Goal: Information Seeking & Learning: Learn about a topic

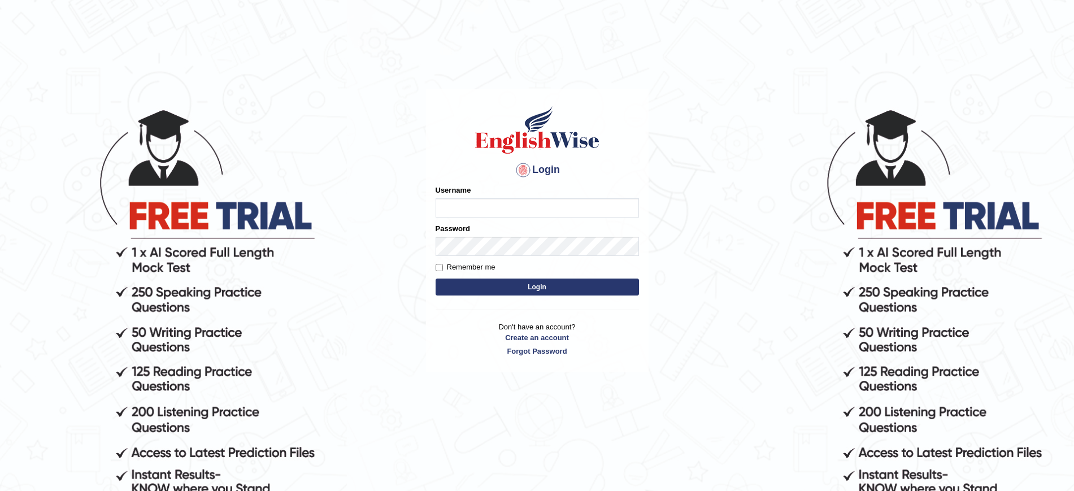
type input "tahseen"
click at [546, 287] on button "Login" at bounding box center [536, 286] width 203 height 17
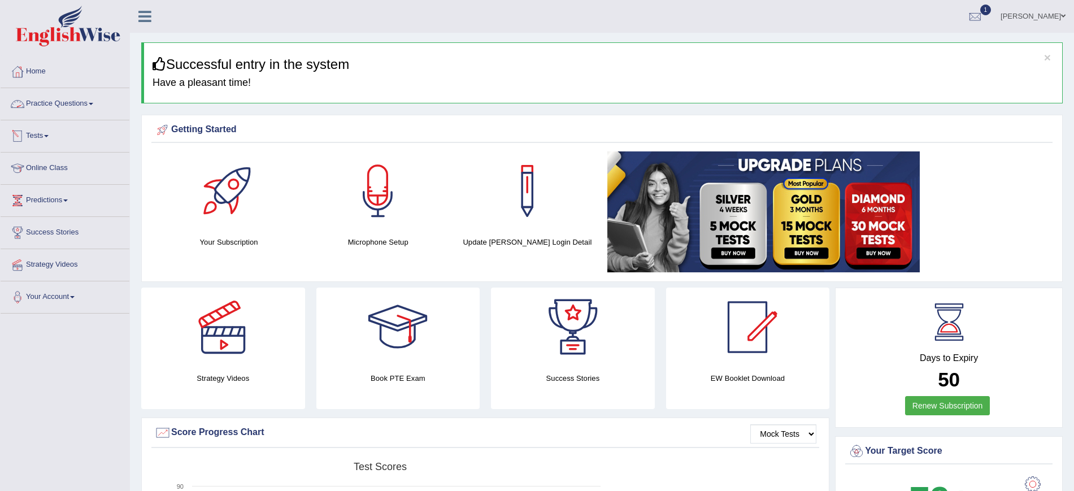
click at [95, 107] on link "Practice Questions" at bounding box center [65, 102] width 129 height 28
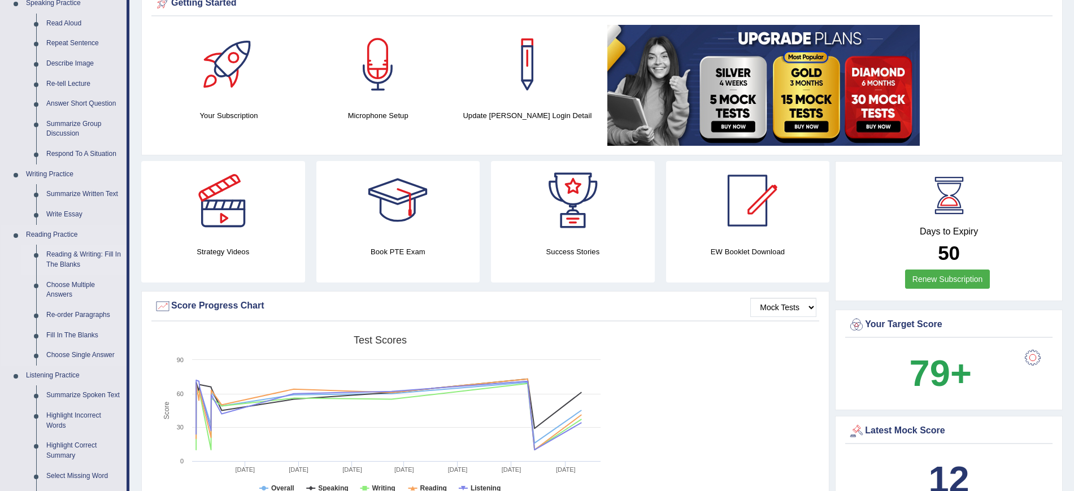
scroll to position [130, 0]
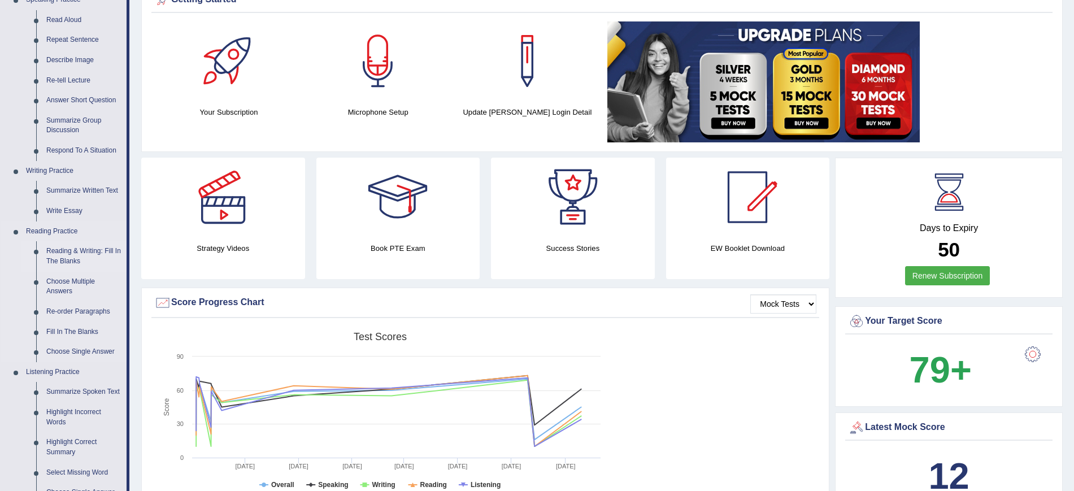
click at [91, 253] on link "Reading & Writing: Fill In The Blanks" at bounding box center [83, 256] width 85 height 30
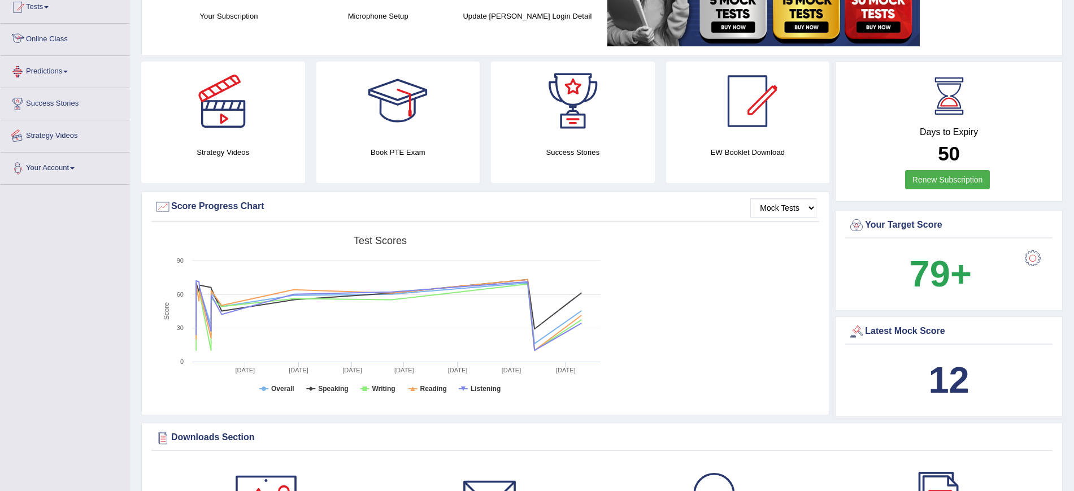
scroll to position [297, 0]
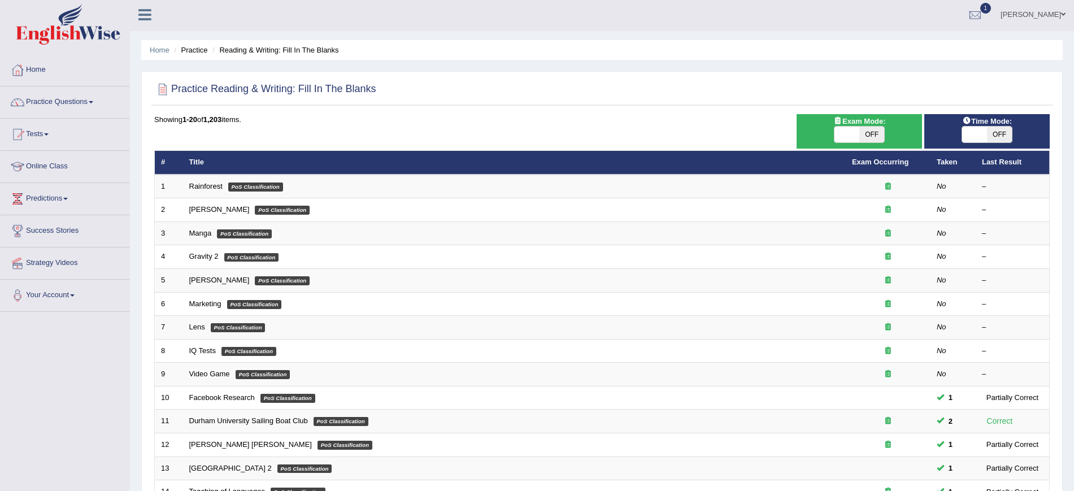
scroll to position [14, 0]
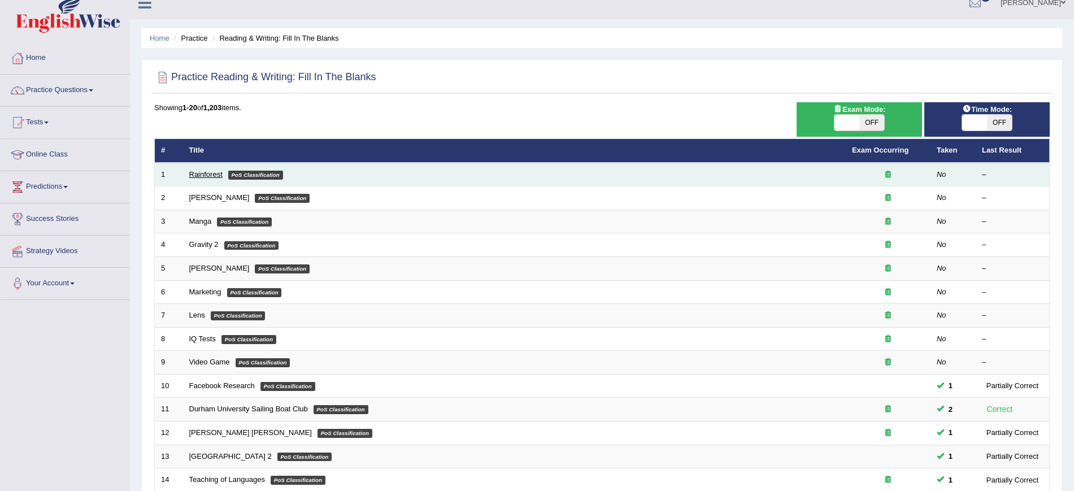
click at [198, 171] on link "Rainforest" at bounding box center [205, 174] width 33 height 8
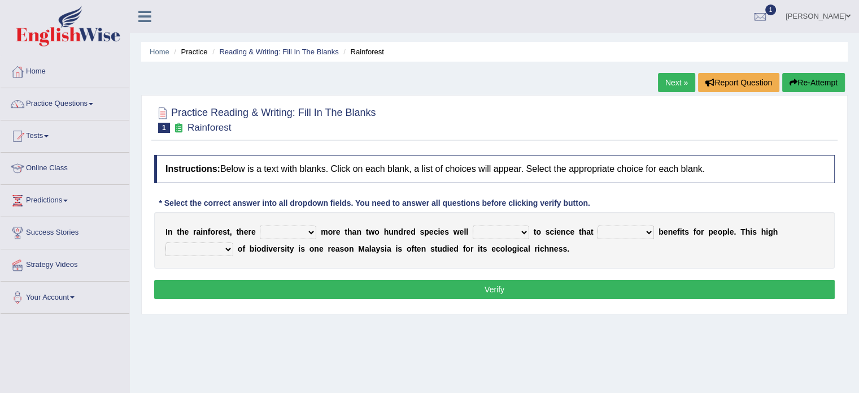
drag, startPoint x: 1084, startPoint y: 13, endPoint x: 490, endPoint y: 343, distance: 679.1
click at [490, 343] on div "Home Practice Reading & Writing: Fill In The Blanks Rainforest Next » Report Qu…" at bounding box center [494, 282] width 729 height 565
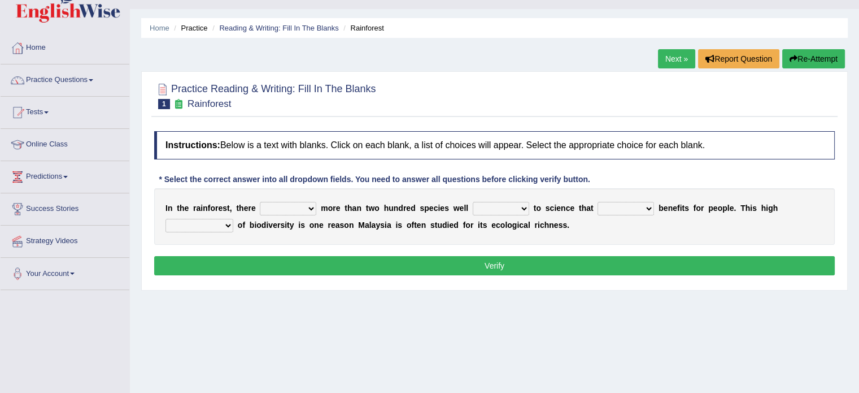
scroll to position [23, 0]
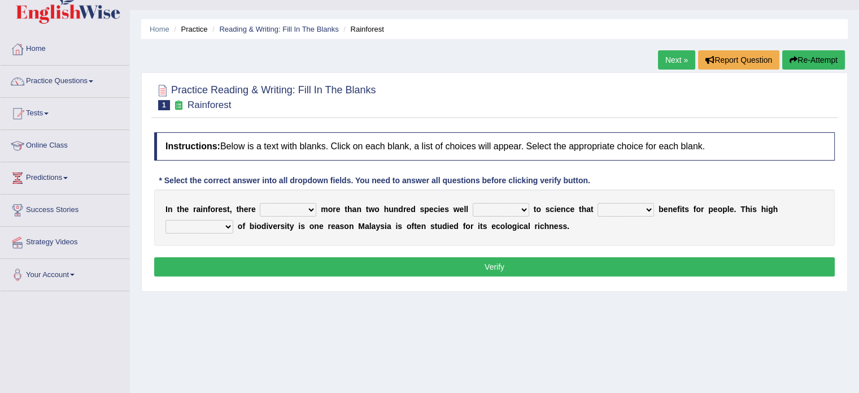
click at [311, 206] on select "have can be has is" at bounding box center [288, 210] width 56 height 14
click at [260, 203] on select "have can be has is" at bounding box center [288, 210] width 56 height 14
click at [311, 210] on select "have can be has is" at bounding box center [288, 210] width 56 height 14
select select "has"
click at [260, 203] on select "have can be has is" at bounding box center [288, 210] width 56 height 14
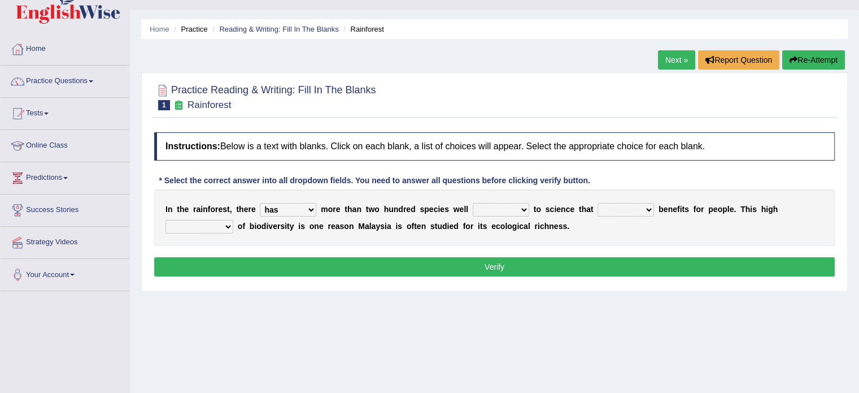
click at [525, 207] on select "knowing known knew know" at bounding box center [501, 210] width 56 height 14
click at [473, 203] on select "knowing known knew know" at bounding box center [501, 210] width 56 height 14
click at [520, 204] on select "knowing known knew know" at bounding box center [501, 210] width 56 height 14
select select "known"
click at [473, 203] on select "knowing known knew know" at bounding box center [501, 210] width 56 height 14
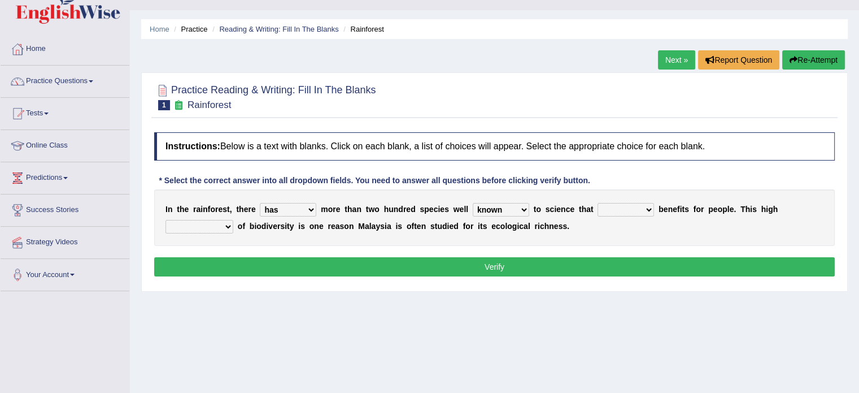
click at [521, 207] on select "knowing known knew know" at bounding box center [501, 210] width 56 height 14
click at [617, 208] on select "contain contained containing contains" at bounding box center [626, 210] width 56 height 14
select select "contain"
click at [598, 203] on select "contain contained containing contains" at bounding box center [626, 210] width 56 height 14
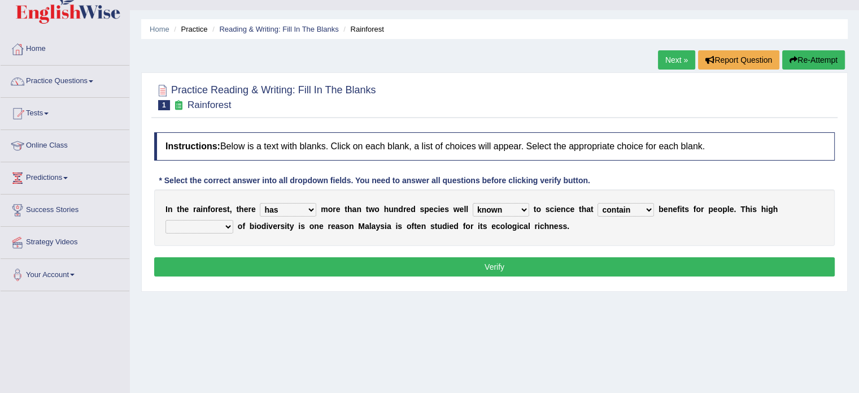
click at [221, 224] on select "condensation conjunction continuity complexity" at bounding box center [199, 227] width 68 height 14
select select "conjunction"
click at [165, 220] on select "condensation conjunction continuity complexity" at bounding box center [199, 227] width 68 height 14
click at [221, 224] on select "condensation conjunction continuity complexity" at bounding box center [199, 227] width 68 height 14
click at [224, 226] on select "condensation conjunction continuity complexity" at bounding box center [199, 227] width 68 height 14
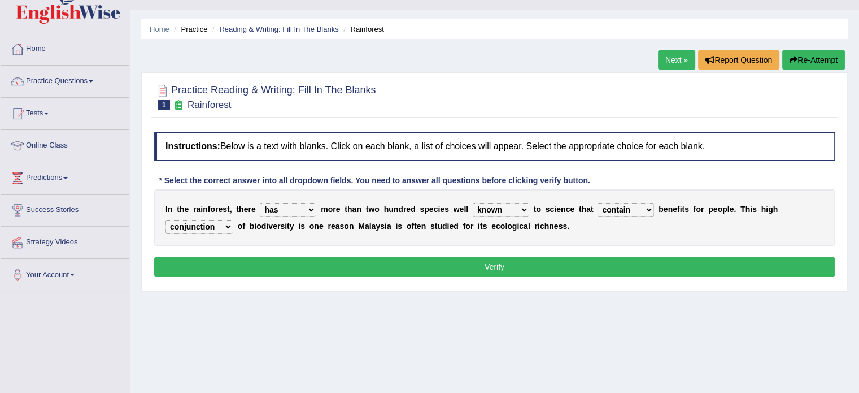
click at [230, 260] on button "Verify" at bounding box center [494, 266] width 681 height 19
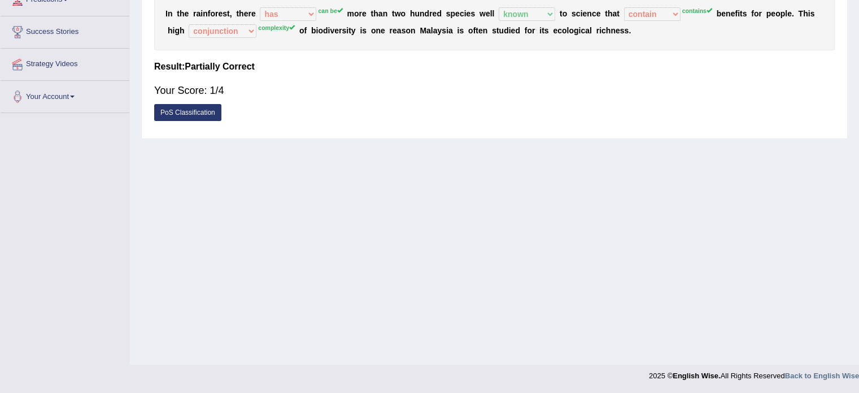
scroll to position [0, 0]
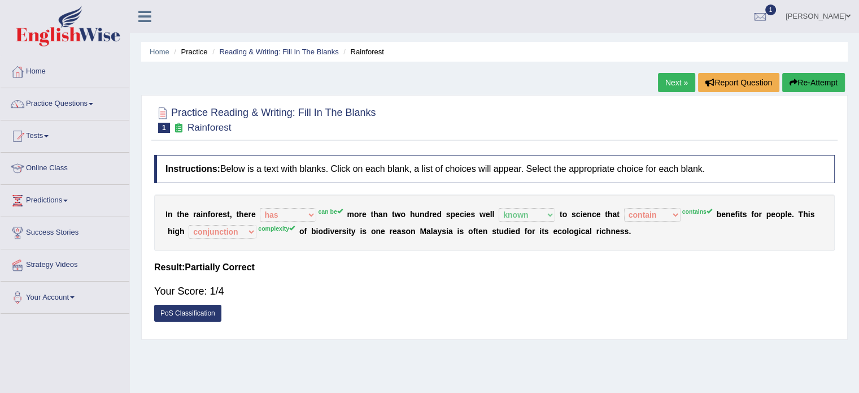
click at [809, 84] on button "Re-Attempt" at bounding box center [813, 82] width 63 height 19
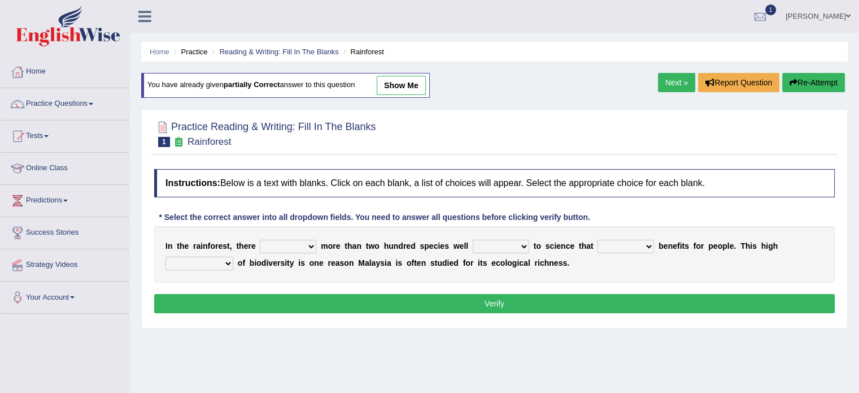
click at [644, 243] on select "contain contained containing contains" at bounding box center [626, 246] width 56 height 14
select select "contains"
click at [598, 239] on select "contain contained containing contains" at bounding box center [626, 246] width 56 height 14
click at [521, 247] on select "knowing known knew know" at bounding box center [501, 246] width 56 height 14
select select "known"
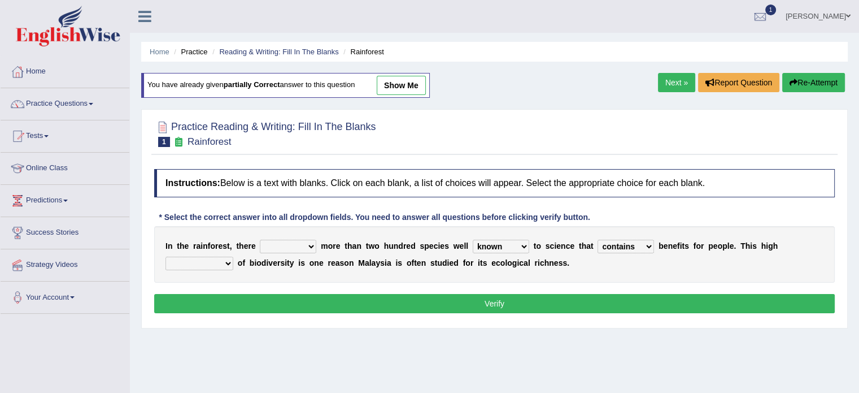
click at [473, 239] on select "knowing known knew know" at bounding box center [501, 246] width 56 height 14
click at [314, 245] on select "have can be has is" at bounding box center [288, 246] width 56 height 14
select select "can be"
click at [260, 239] on select "have can be has is" at bounding box center [288, 246] width 56 height 14
click at [225, 259] on select "condensation conjunction continuity complexity" at bounding box center [199, 263] width 68 height 14
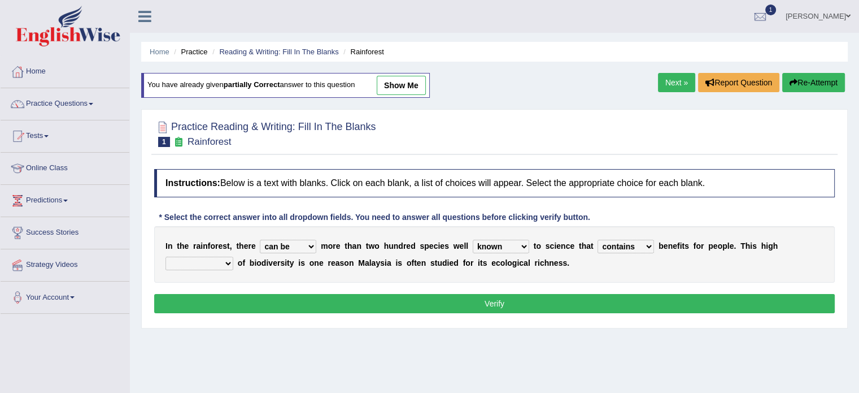
select select "complexity"
click at [165, 256] on select "condensation conjunction continuity complexity" at bounding box center [199, 263] width 68 height 14
click at [259, 303] on button "Verify" at bounding box center [494, 303] width 681 height 19
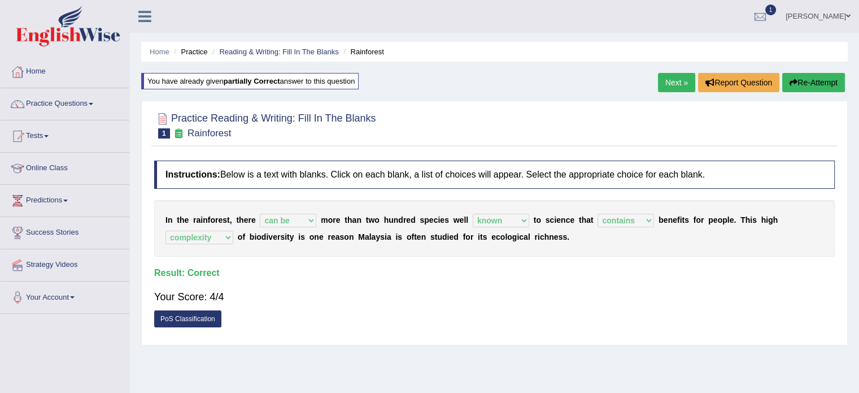
click at [808, 80] on button "Re-Attempt" at bounding box center [813, 82] width 63 height 19
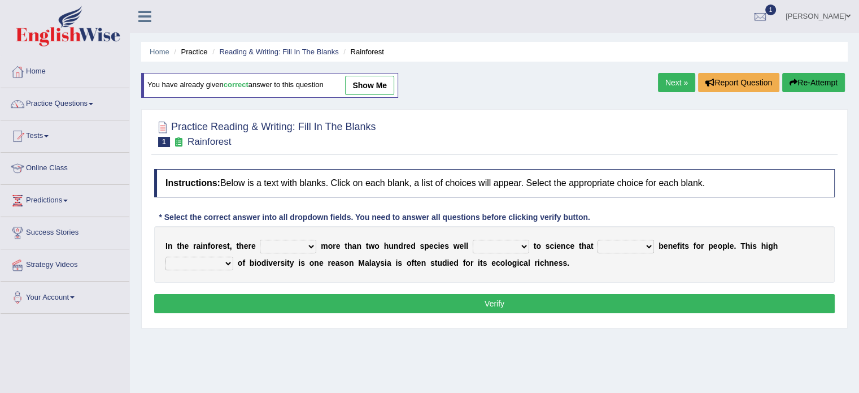
click at [293, 248] on select "have can be has is" at bounding box center [288, 246] width 56 height 14
select select "can be"
click at [260, 239] on select "have can be has is" at bounding box center [288, 246] width 56 height 14
click at [506, 245] on select "knowing known knew know" at bounding box center [501, 246] width 56 height 14
select select "known"
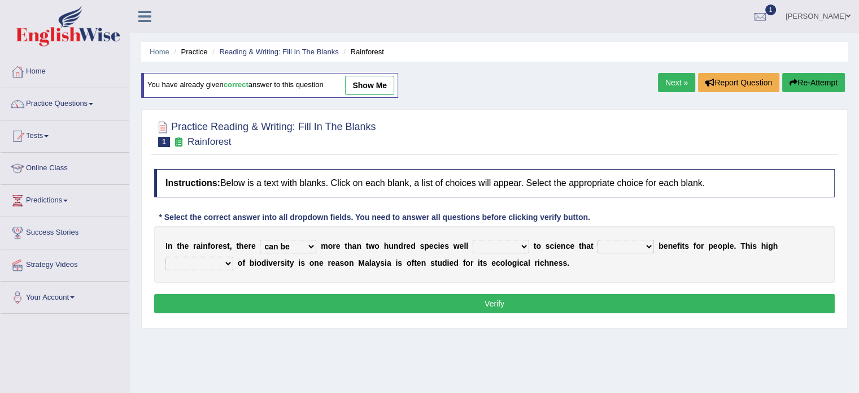
click at [473, 239] on select "knowing known knew know" at bounding box center [501, 246] width 56 height 14
click at [637, 243] on select "contain contained containing contains" at bounding box center [626, 246] width 56 height 14
select select "contains"
click at [598, 239] on select "contain contained containing contains" at bounding box center [626, 246] width 56 height 14
click at [223, 263] on select "condensation conjunction continuity complexity" at bounding box center [199, 263] width 68 height 14
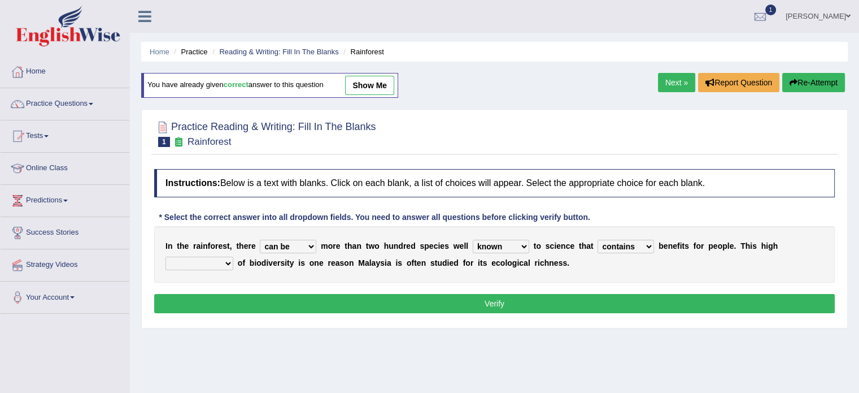
select select "complexity"
click at [165, 256] on select "condensation conjunction continuity complexity" at bounding box center [199, 263] width 68 height 14
click at [328, 300] on button "Verify" at bounding box center [494, 303] width 681 height 19
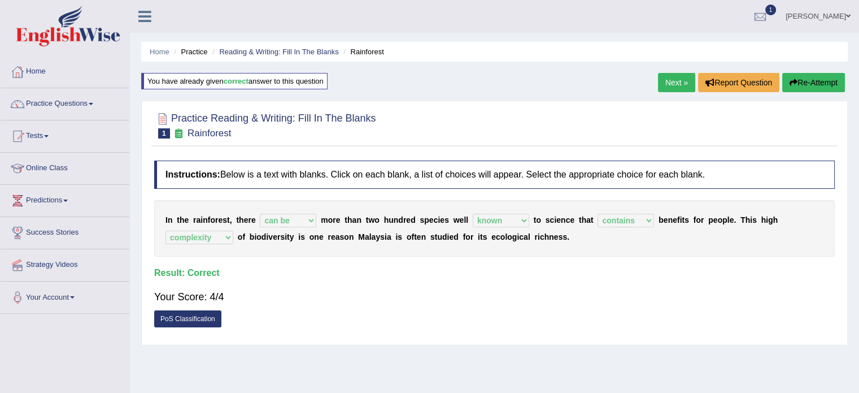
click at [673, 82] on link "Next »" at bounding box center [676, 82] width 37 height 19
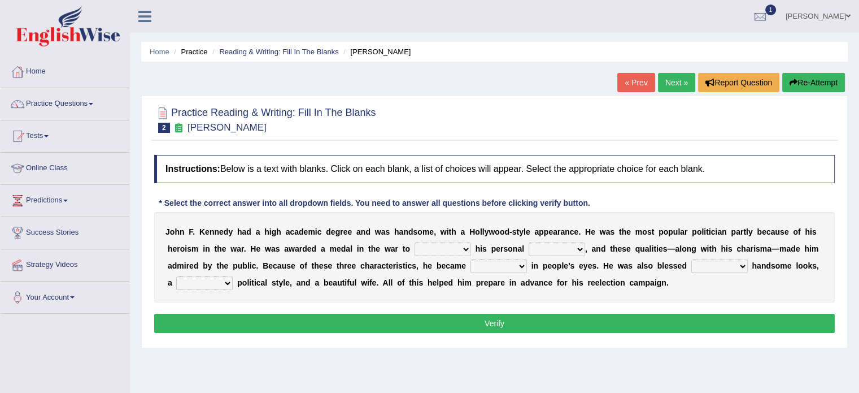
click at [765, 12] on span "1" at bounding box center [770, 10] width 11 height 11
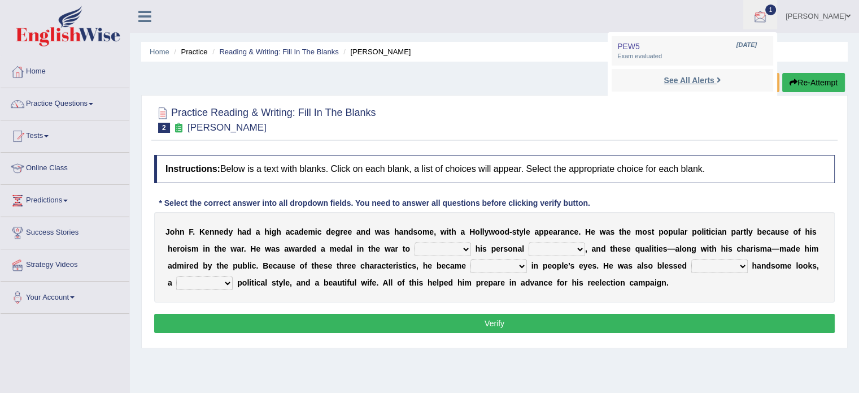
click at [704, 82] on strong "See All Alerts" at bounding box center [689, 80] width 50 height 9
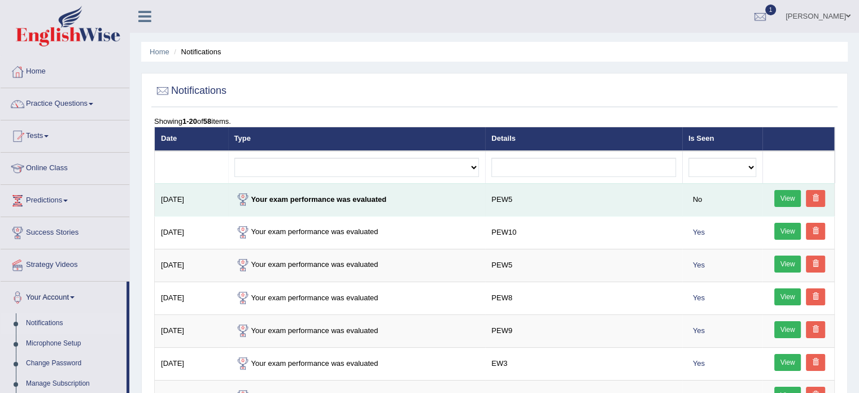
click at [794, 191] on link "View" at bounding box center [787, 198] width 27 height 17
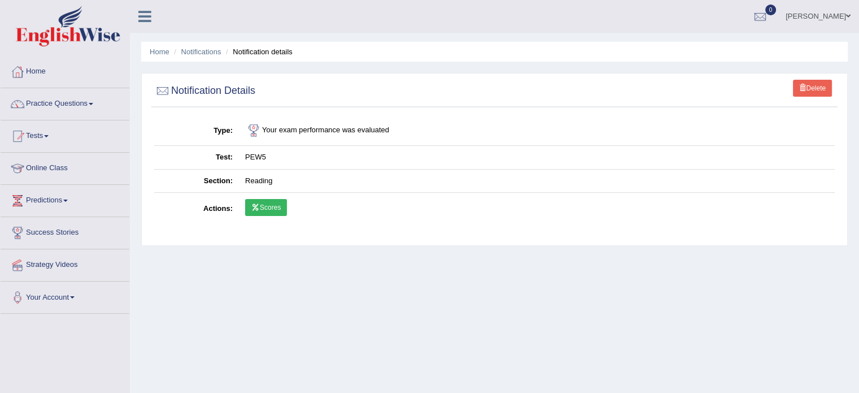
click at [268, 204] on link "Scores" at bounding box center [266, 207] width 42 height 17
click at [48, 135] on span at bounding box center [46, 136] width 5 height 2
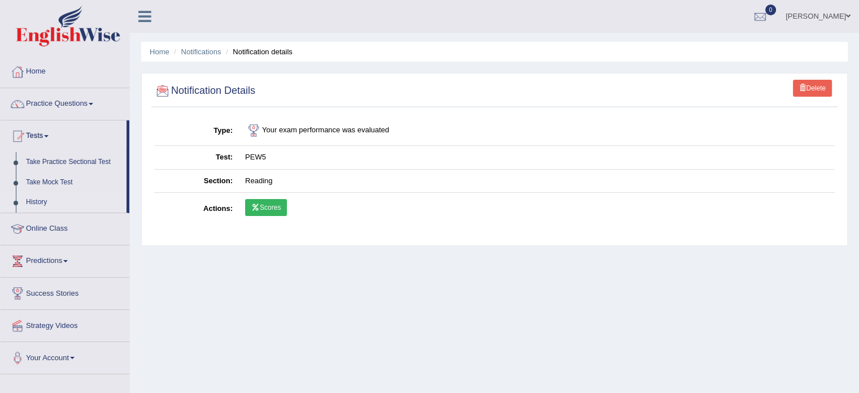
click at [32, 202] on link "History" at bounding box center [74, 202] width 106 height 20
click at [40, 201] on link "History" at bounding box center [74, 202] width 106 height 20
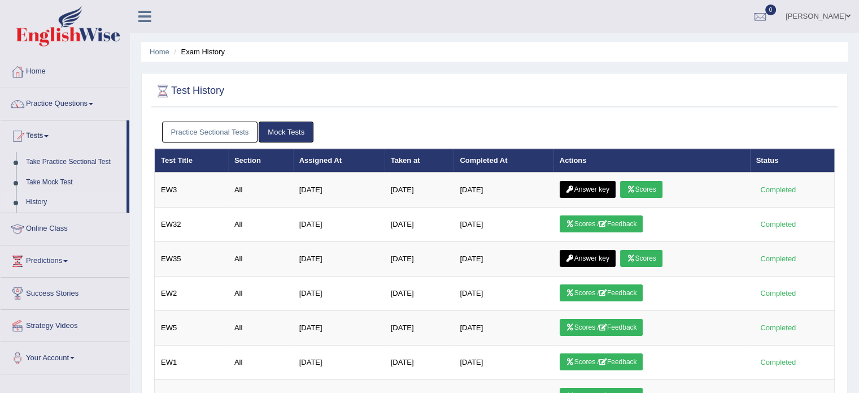
click at [212, 128] on link "Practice Sectional Tests" at bounding box center [210, 131] width 96 height 21
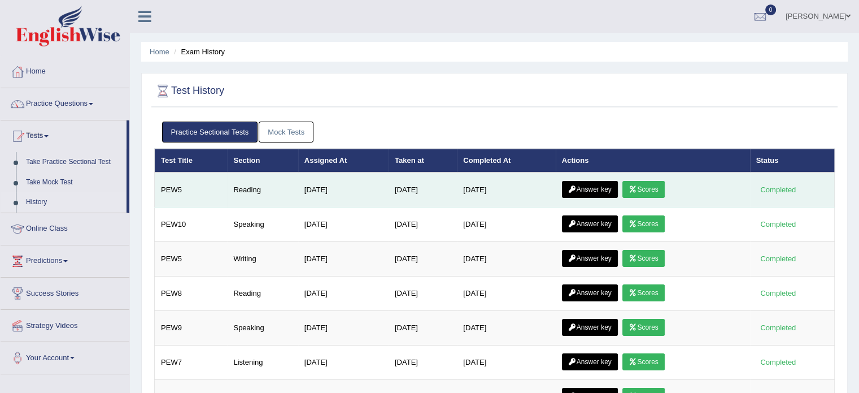
click at [612, 186] on link "Answer key" at bounding box center [590, 189] width 56 height 17
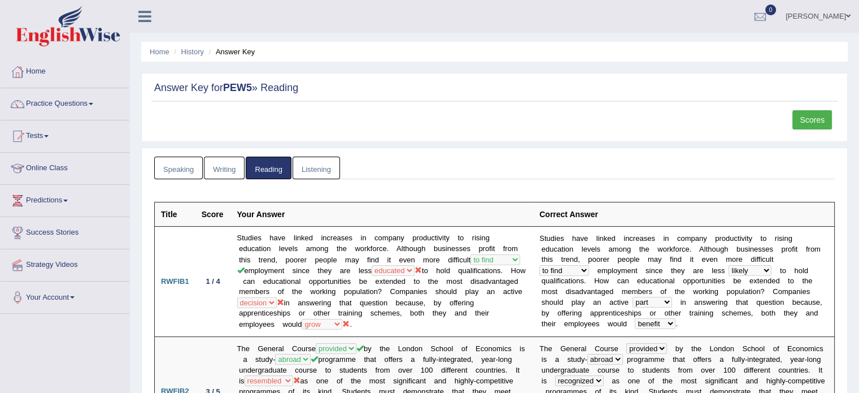
click at [816, 119] on link "Scores" at bounding box center [812, 119] width 40 height 19
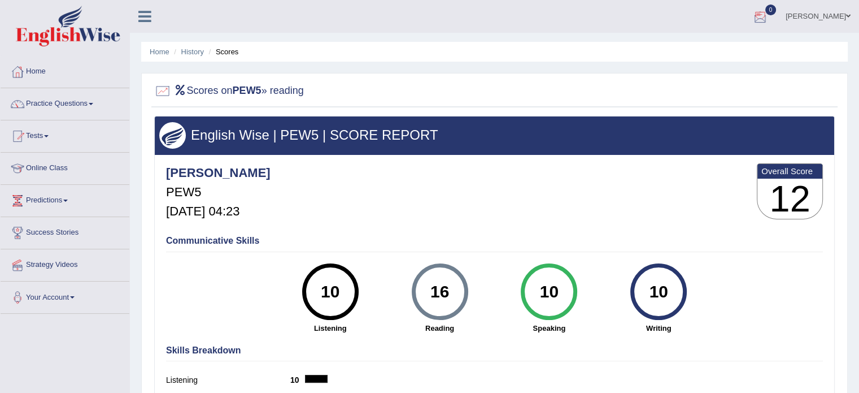
click at [759, 18] on div at bounding box center [760, 16] width 17 height 17
click at [717, 49] on icon at bounding box center [719, 47] width 5 height 8
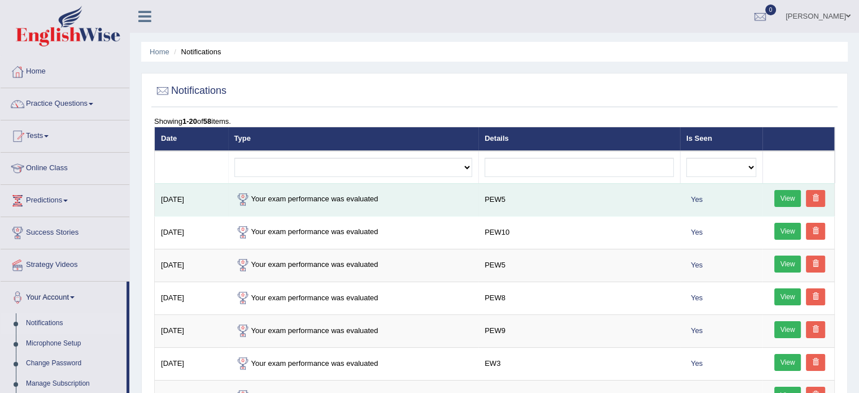
click at [821, 194] on link at bounding box center [815, 198] width 19 height 17
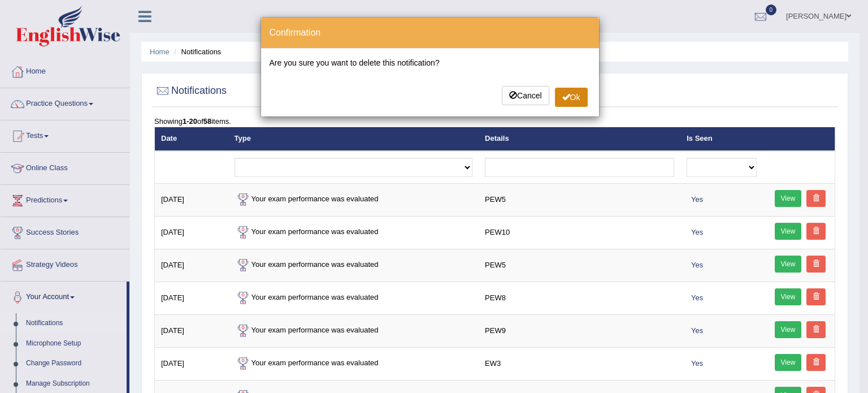
click at [573, 98] on button "Ok" at bounding box center [571, 97] width 33 height 19
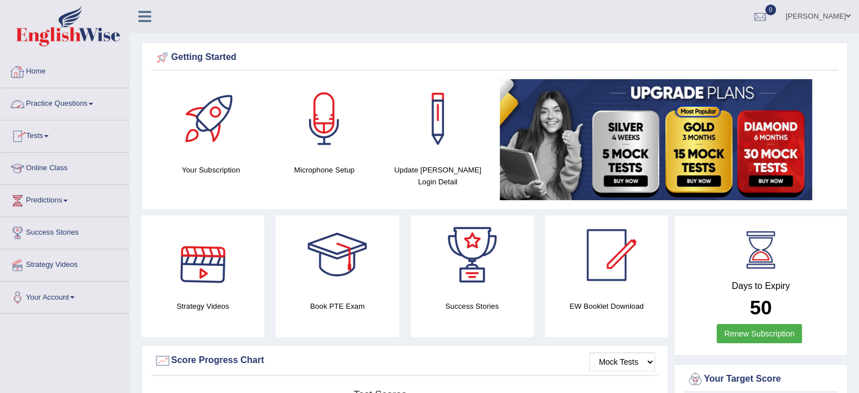
click at [95, 102] on link "Practice Questions" at bounding box center [65, 102] width 129 height 28
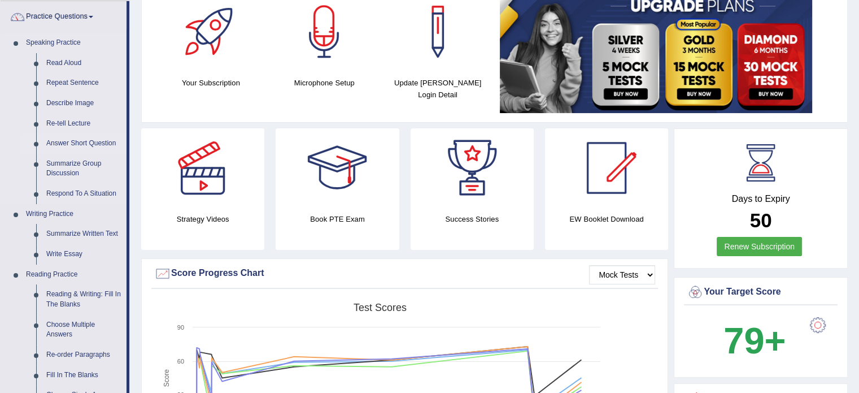
scroll to position [81, 0]
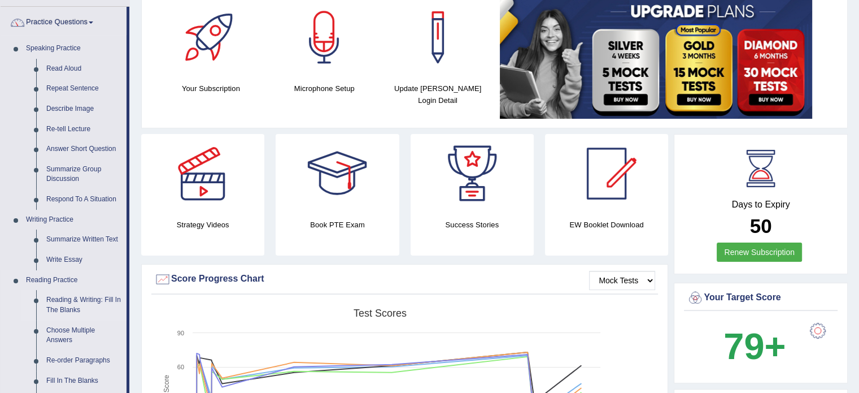
click at [69, 301] on link "Reading & Writing: Fill In The Blanks" at bounding box center [83, 305] width 85 height 30
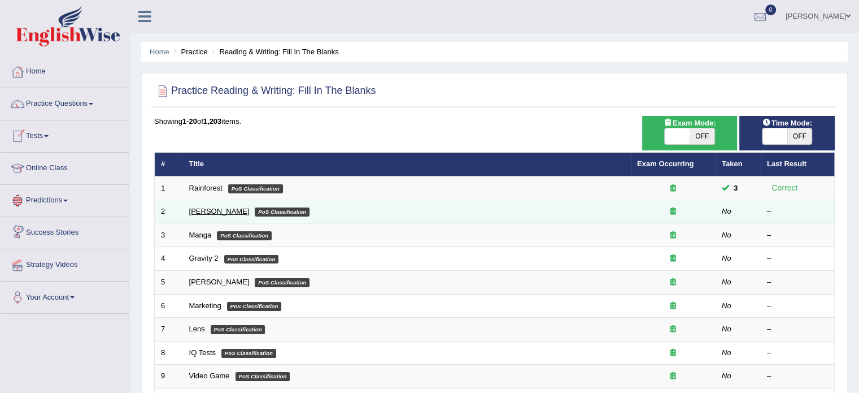
click at [193, 207] on link "[PERSON_NAME]" at bounding box center [219, 211] width 60 height 8
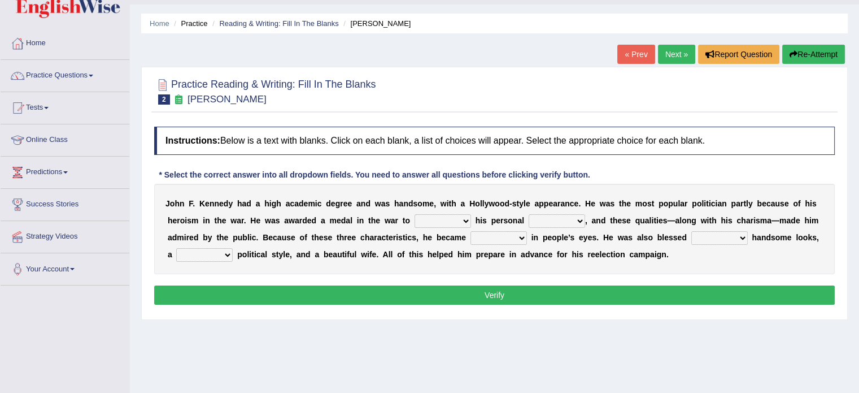
scroll to position [29, 0]
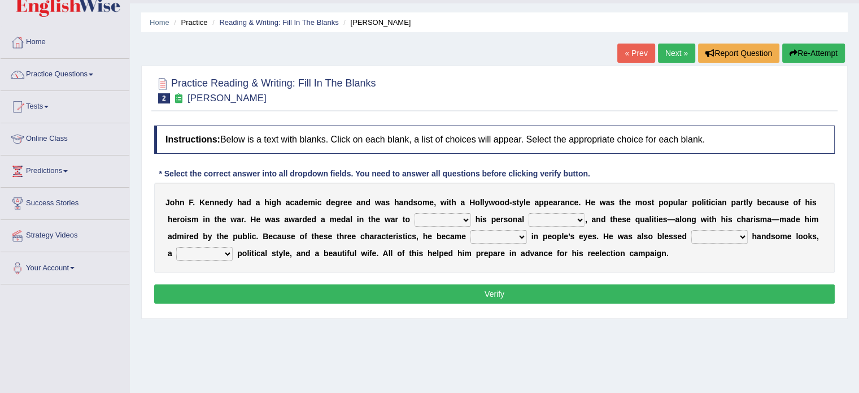
click at [429, 213] on select "prove show evidence upthrow" at bounding box center [443, 220] width 56 height 14
select select "show"
click at [415, 213] on select "prove show evidence upthrow" at bounding box center [443, 220] width 56 height 14
click at [434, 264] on div "J o h n F . K e n n e d y h a d a h i g h a c a d e m i c d e g r e e a n d w a…" at bounding box center [494, 227] width 681 height 90
click at [560, 220] on select "passion courage charm liking" at bounding box center [557, 220] width 56 height 14
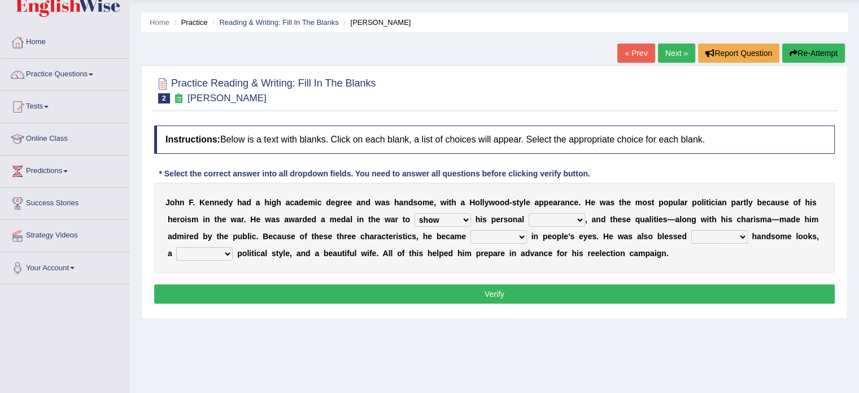
select select "courage"
click at [529, 213] on select "passion courage charm liking" at bounding box center [557, 220] width 56 height 14
click at [481, 232] on select "iconic ironic identical impotent" at bounding box center [498, 237] width 56 height 14
click at [470, 230] on select "iconic ironic identical impotent" at bounding box center [498, 237] width 56 height 14
click at [514, 237] on select "iconic ironic identical impotent" at bounding box center [498, 237] width 56 height 14
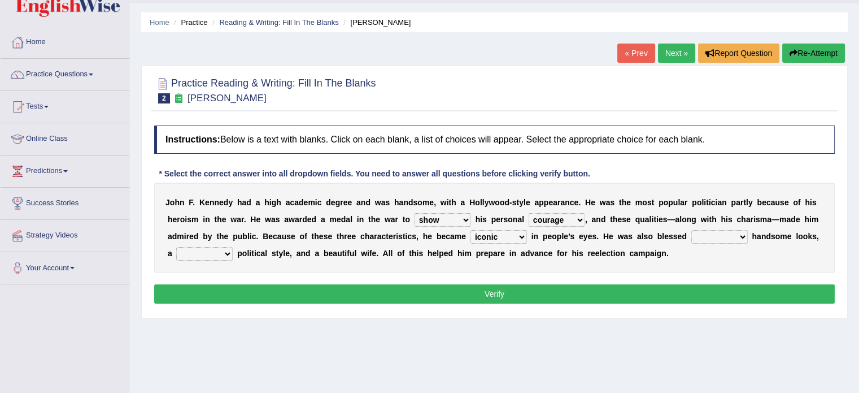
select select "identical"
click at [470, 230] on select "iconic ironic identical impotent" at bounding box center [498, 237] width 56 height 14
click at [710, 238] on select "with in upon to" at bounding box center [719, 237] width 56 height 14
select select "with"
click at [691, 230] on select "with in upon to" at bounding box center [719, 237] width 56 height 14
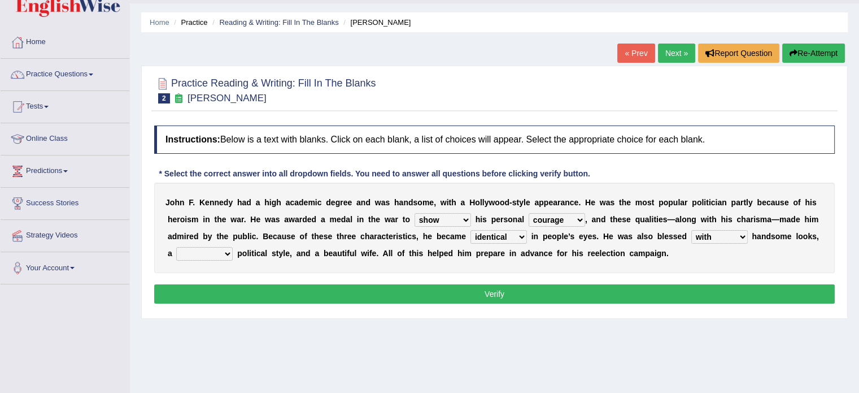
click at [729, 232] on select "with in upon to" at bounding box center [719, 237] width 56 height 14
click at [216, 249] on select "mending mends mended mend" at bounding box center [204, 254] width 56 height 14
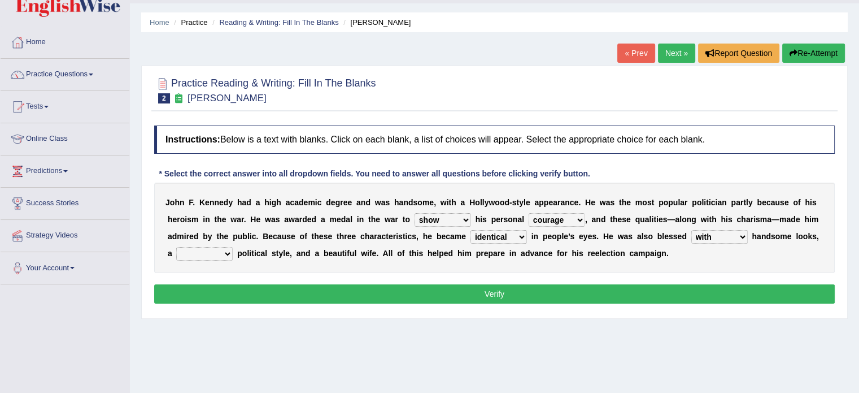
select select "mending"
click at [176, 247] on select "mending mends mended mend" at bounding box center [204, 254] width 56 height 14
click at [307, 289] on button "Verify" at bounding box center [494, 293] width 681 height 19
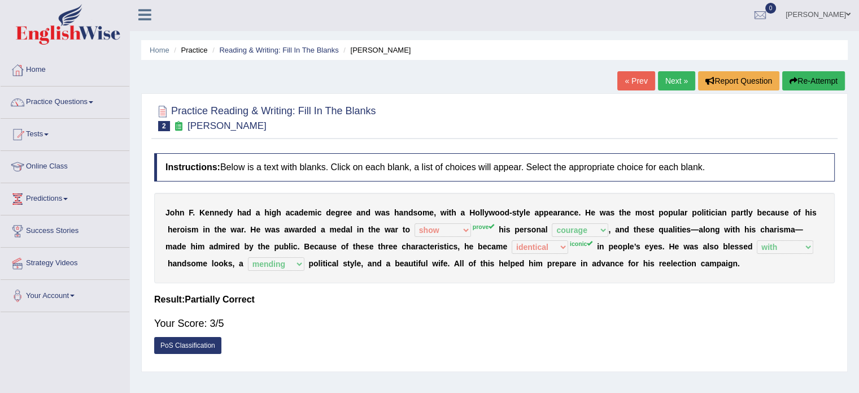
scroll to position [0, 0]
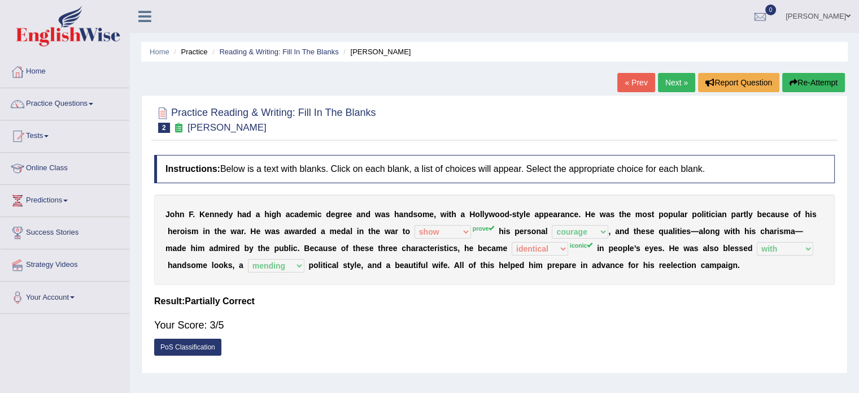
click at [670, 80] on link "Next »" at bounding box center [676, 82] width 37 height 19
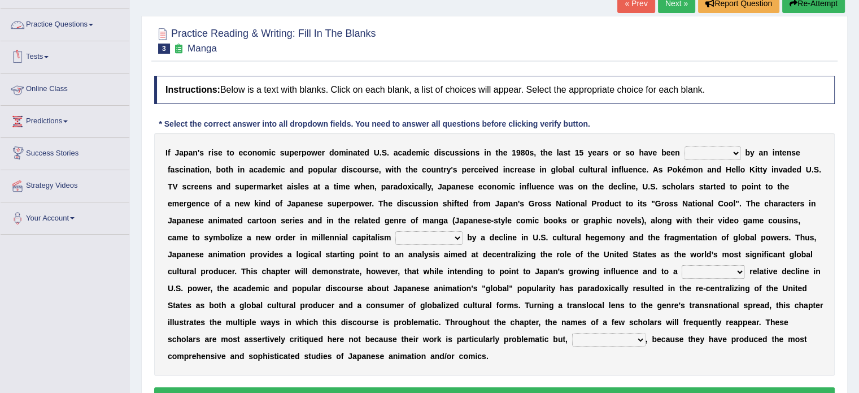
scroll to position [86, 0]
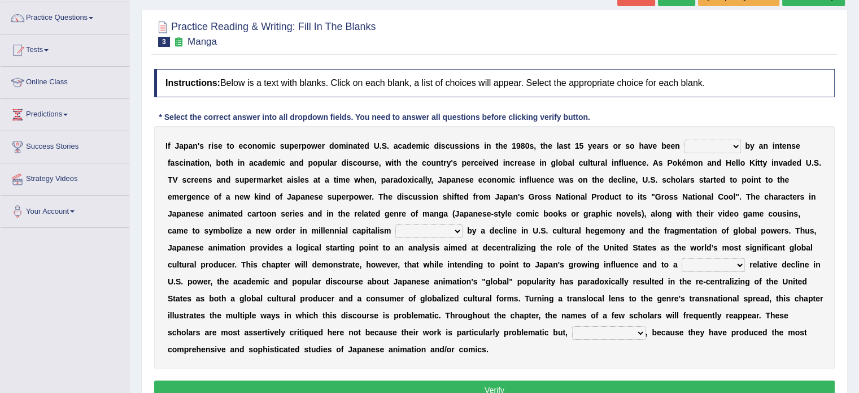
click at [689, 142] on select "marked dedicated made inspired" at bounding box center [713, 147] width 56 height 14
select select "inspired"
click at [685, 140] on select "marked dedicated made inspired" at bounding box center [713, 147] width 56 height 14
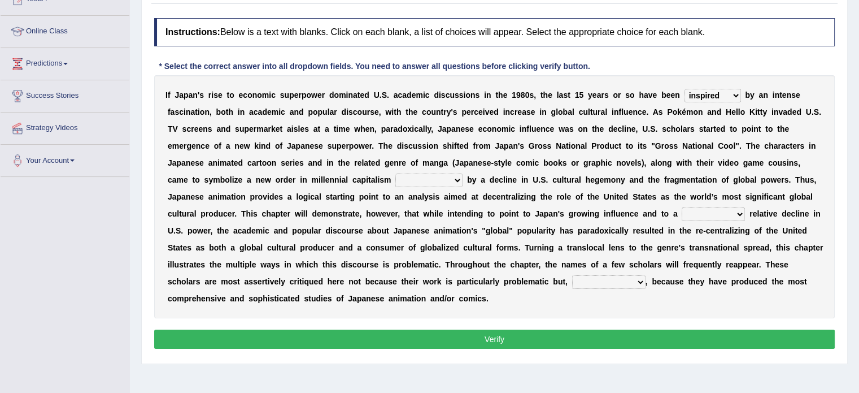
scroll to position [137, 0]
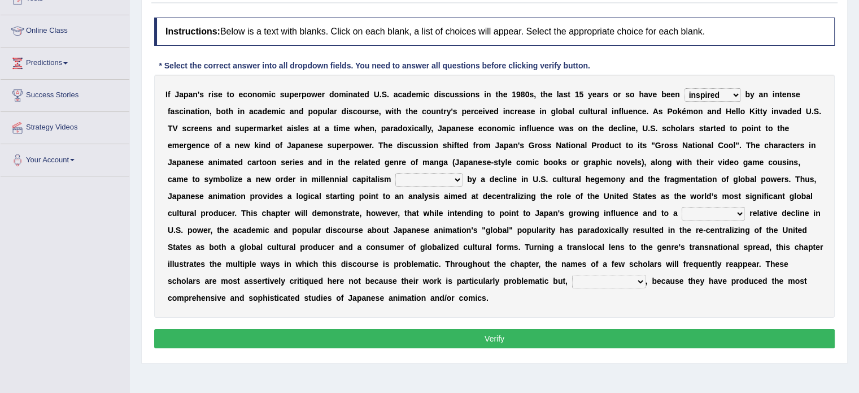
click at [420, 181] on select "pocessed characterized opposed tangled" at bounding box center [428, 180] width 67 height 14
select select "characterized"
click at [395, 173] on select "pocessed characterized opposed tangled" at bounding box center [428, 180] width 67 height 14
click at [453, 177] on select "pocessed characterized opposed tangled" at bounding box center [428, 180] width 67 height 14
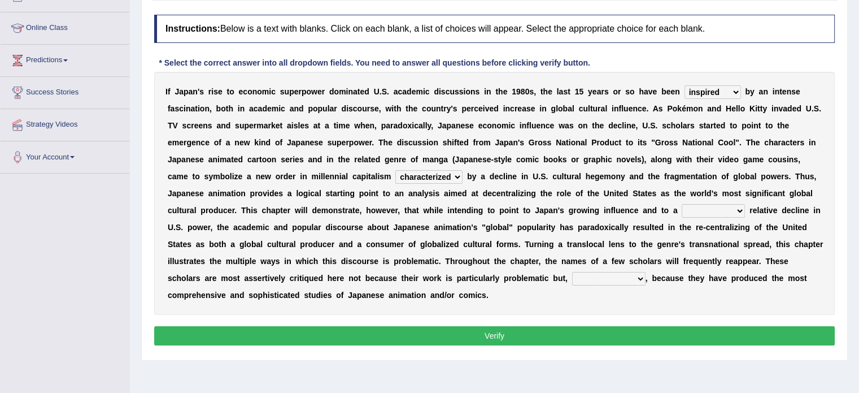
scroll to position [201, 0]
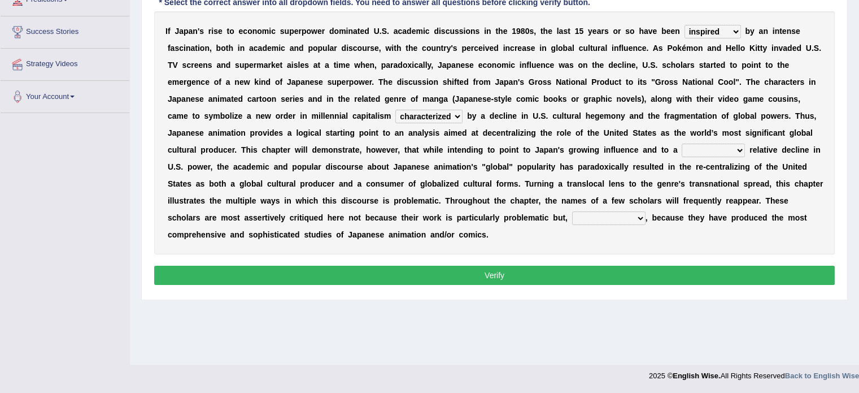
click at [704, 153] on select "concomitant discrete proportional legitimate" at bounding box center [713, 150] width 63 height 14
click at [682, 143] on select "concomitant discrete proportional legitimate" at bounding box center [713, 150] width 63 height 14
click at [736, 151] on select "concomitant discrete proportional legitimate" at bounding box center [713, 150] width 63 height 14
click at [682, 143] on select "concomitant discrete proportional legitimate" at bounding box center [713, 150] width 63 height 14
click at [727, 147] on select "concomitant discrete proportional legitimate" at bounding box center [713, 150] width 63 height 14
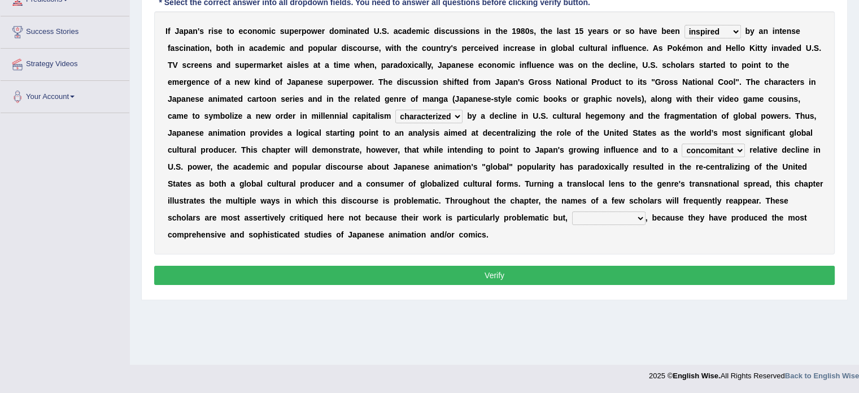
select select "legitimate"
click at [682, 143] on select "concomitant discrete proportional legitimate" at bounding box center [713, 150] width 63 height 14
click at [609, 211] on select "however on the contrary in addition on the whole" at bounding box center [608, 218] width 73 height 14
select select "however"
click at [572, 211] on select "however on the contrary in addition on the whole" at bounding box center [608, 218] width 73 height 14
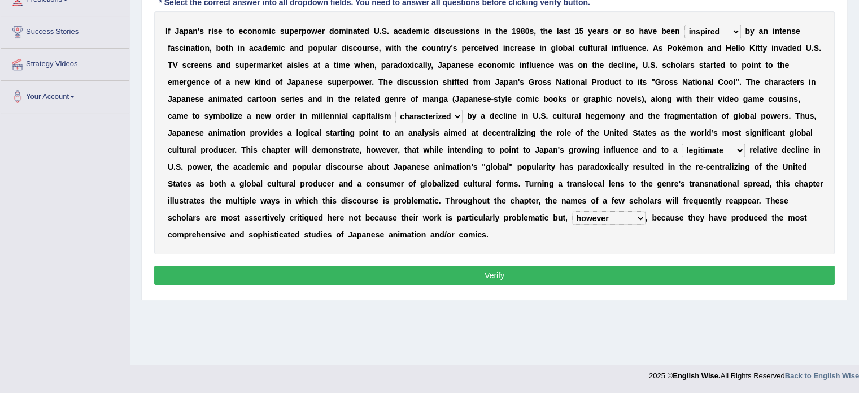
click at [643, 214] on select "however on the contrary in addition on the whole" at bounding box center [608, 218] width 73 height 14
click at [620, 316] on div "Home Practice Reading & Writing: Fill In The Blanks Manga « Prev Next » Report …" at bounding box center [494, 81] width 729 height 565
click at [599, 272] on button "Verify" at bounding box center [494, 274] width 681 height 19
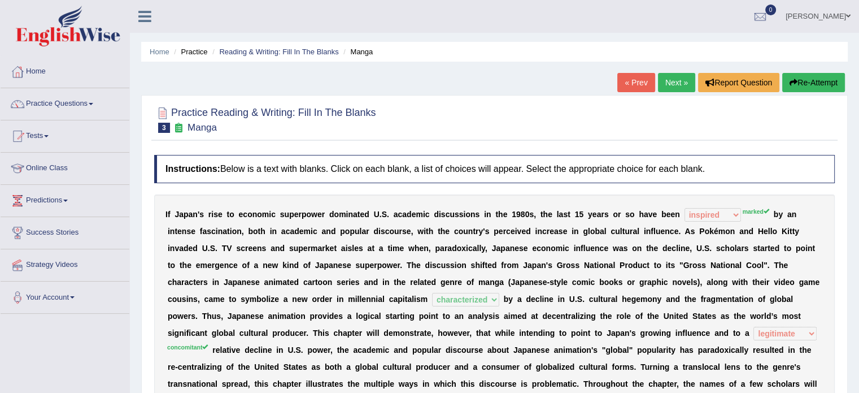
scroll to position [0, 0]
click at [799, 76] on button "Re-Attempt" at bounding box center [813, 82] width 63 height 19
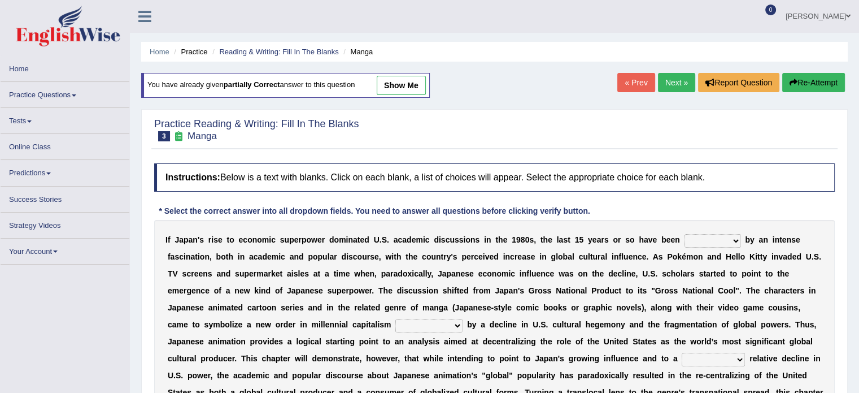
click at [803, 84] on button "Re-Attempt" at bounding box center [813, 82] width 63 height 19
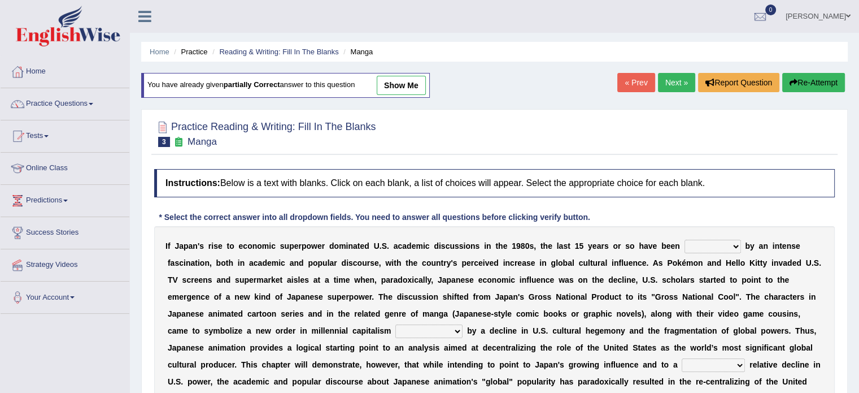
click at [700, 239] on select "marked dedicated made inspired" at bounding box center [713, 246] width 56 height 14
select select "marked"
click at [685, 239] on select "marked dedicated made inspired" at bounding box center [713, 246] width 56 height 14
click at [731, 244] on select "marked dedicated made inspired" at bounding box center [713, 246] width 56 height 14
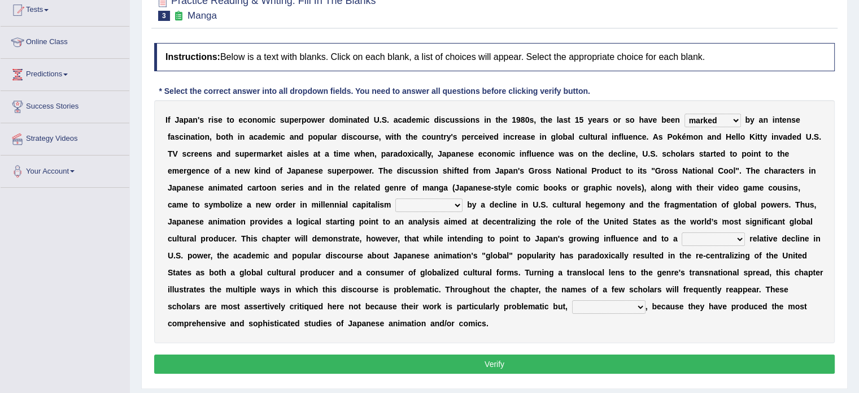
scroll to position [132, 0]
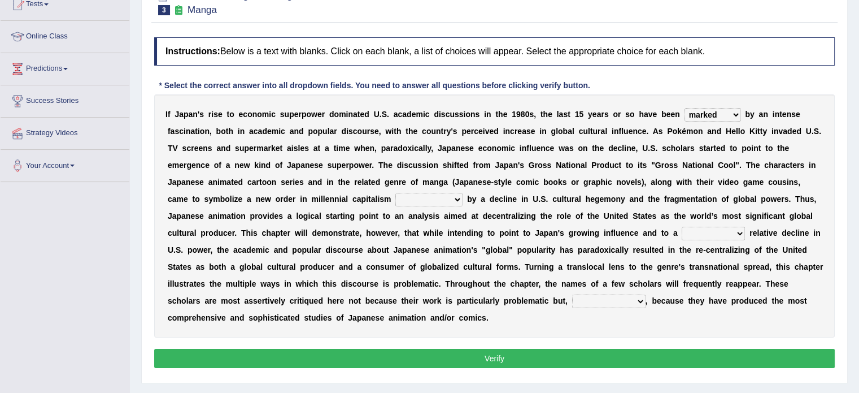
click at [448, 193] on select "pocessed characterized opposed tangled" at bounding box center [428, 200] width 67 height 14
select select "characterized"
click at [395, 193] on select "pocessed characterized opposed tangled" at bounding box center [428, 200] width 67 height 14
click at [722, 234] on select "concomitant discrete proportional legitimate" at bounding box center [713, 233] width 63 height 14
select select "concomitant"
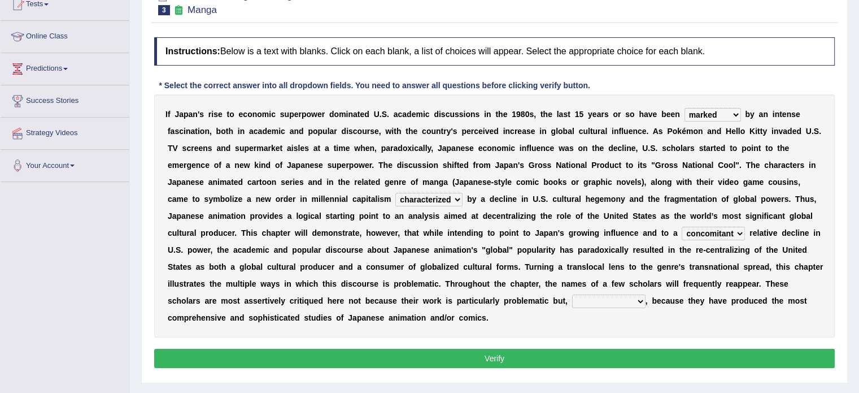
click at [682, 226] on select "concomitant discrete proportional legitimate" at bounding box center [713, 233] width 63 height 14
click at [637, 291] on div "I f J a p a n ' s r i s e t o e c o n o m i c s u p e r p o w e r d o m i n a t…" at bounding box center [494, 215] width 681 height 243
click at [637, 300] on select "however on the contrary in addition on the whole" at bounding box center [608, 301] width 73 height 14
select select "on the contrary"
click at [572, 294] on select "however on the contrary in addition on the whole" at bounding box center [608, 301] width 73 height 14
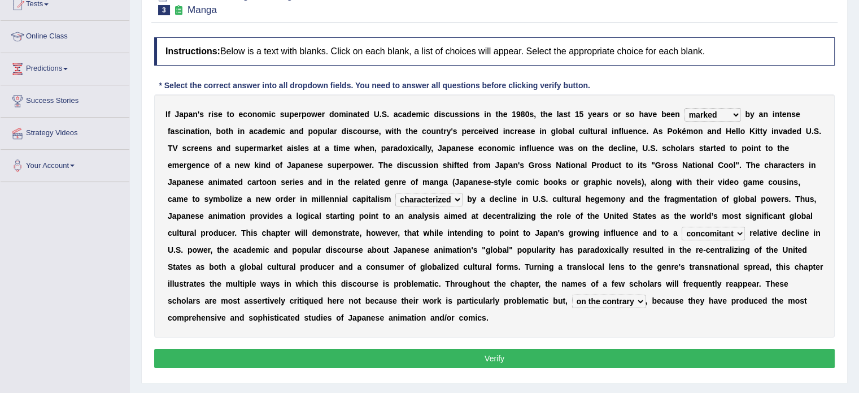
click at [562, 358] on button "Verify" at bounding box center [494, 357] width 681 height 19
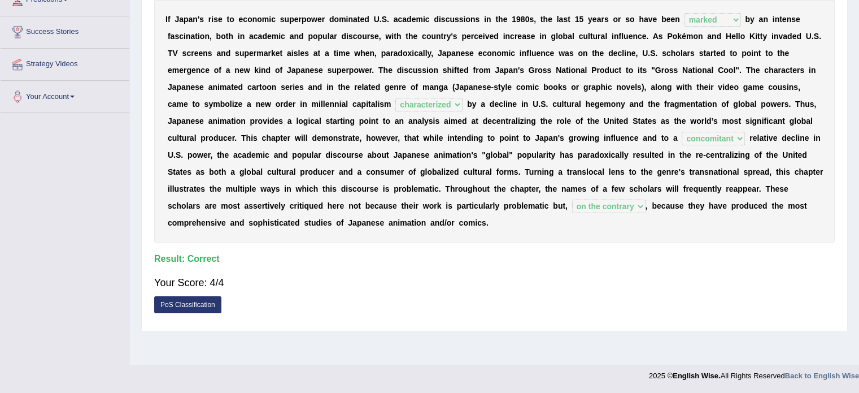
scroll to position [0, 0]
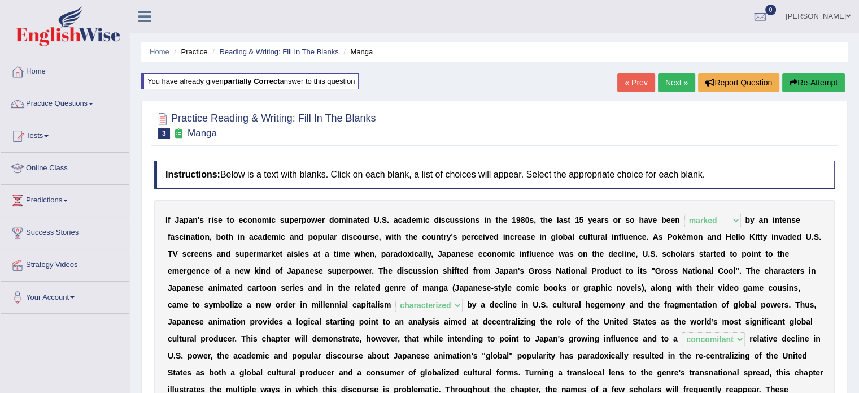
click at [683, 81] on link "Next »" at bounding box center [676, 82] width 37 height 19
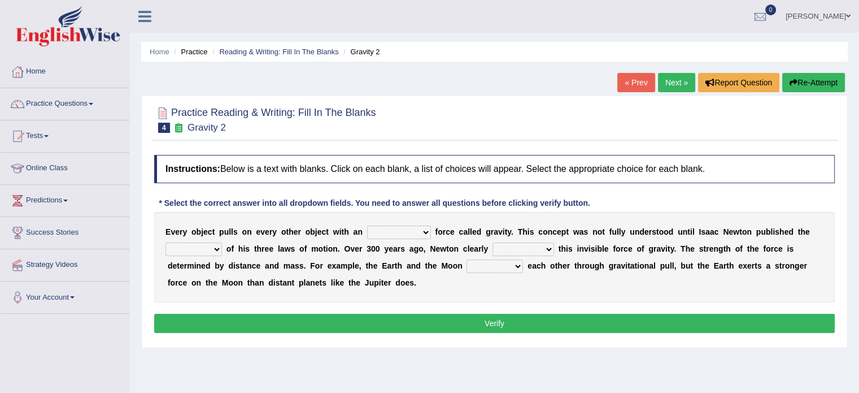
click at [422, 233] on select "invisible unknown unbelievable inconsistent" at bounding box center [399, 232] width 64 height 14
select select "inconsistent"
click at [367, 225] on select "invisible unknown unbelievable inconsistent" at bounding box center [399, 232] width 64 height 14
click at [210, 250] on select "concept theory method argument" at bounding box center [193, 249] width 56 height 14
select select "concept"
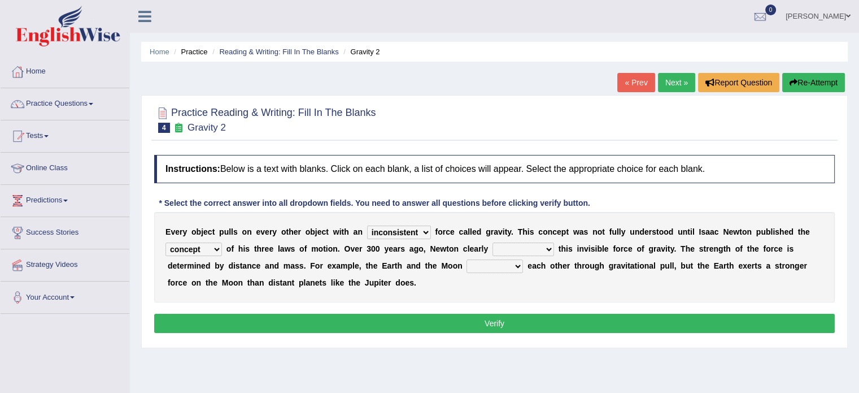
click at [165, 242] on select "concept theory method argument" at bounding box center [193, 249] width 56 height 14
click at [515, 248] on select "explained undermined overturned realized" at bounding box center [524, 249] width 62 height 14
select select "explained"
click at [493, 242] on select "explained undermined overturned realized" at bounding box center [524, 249] width 62 height 14
click at [215, 246] on select "concept theory method argument" at bounding box center [193, 249] width 56 height 14
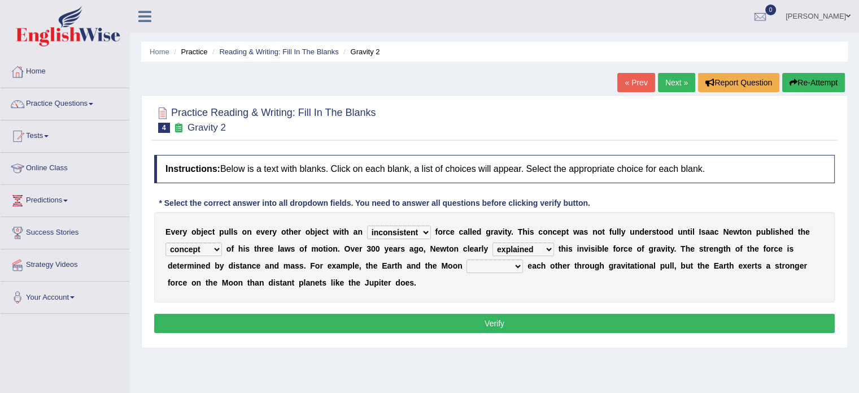
click at [215, 246] on select "concept theory method argument" at bounding box center [193, 249] width 56 height 14
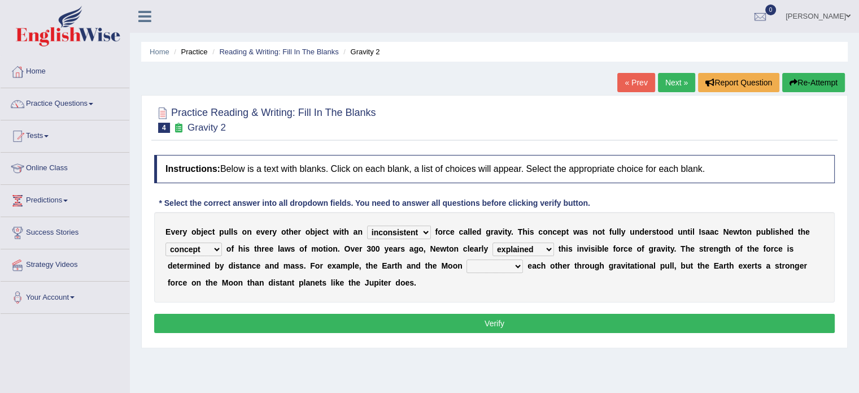
click at [498, 267] on select "affect spin evade span" at bounding box center [495, 266] width 56 height 14
select select "spin"
click at [467, 259] on select "affect spin evade span" at bounding box center [495, 266] width 56 height 14
click at [486, 327] on button "Verify" at bounding box center [494, 322] width 681 height 19
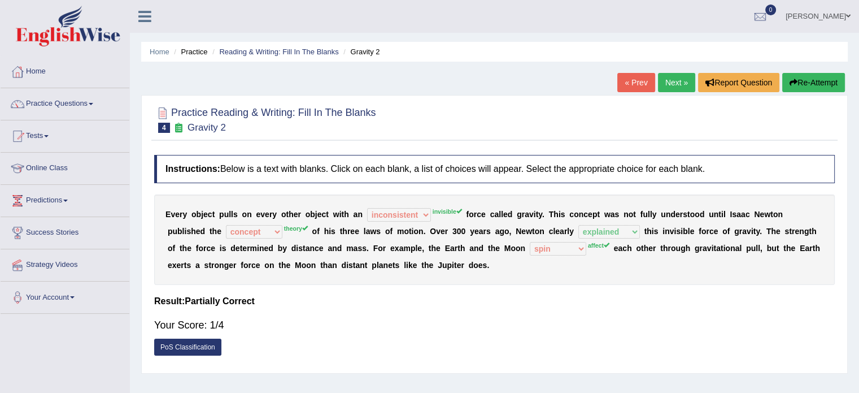
click at [798, 82] on button "Re-Attempt" at bounding box center [813, 82] width 63 height 19
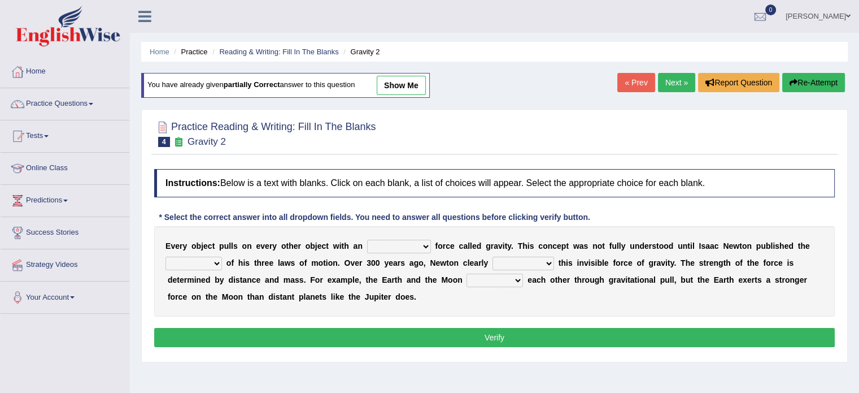
click at [425, 246] on select "invisible unknown unbelievable inconsistent" at bounding box center [399, 246] width 64 height 14
select select "invisible"
click at [367, 239] on select "invisible unknown unbelievable inconsistent" at bounding box center [399, 246] width 64 height 14
click at [216, 261] on select "concept theory method argument" at bounding box center [193, 263] width 56 height 14
select select "theory"
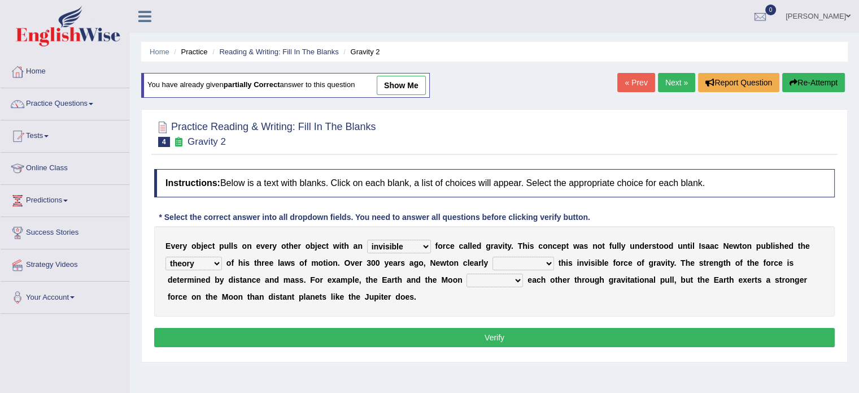
click at [165, 256] on select "concept theory method argument" at bounding box center [193, 263] width 56 height 14
click at [515, 260] on select "explained undermined overturned realized" at bounding box center [524, 263] width 62 height 14
select select "explained"
click at [493, 256] on select "explained undermined overturned realized" at bounding box center [524, 263] width 62 height 14
click at [501, 276] on select "affect spin evade span" at bounding box center [495, 280] width 56 height 14
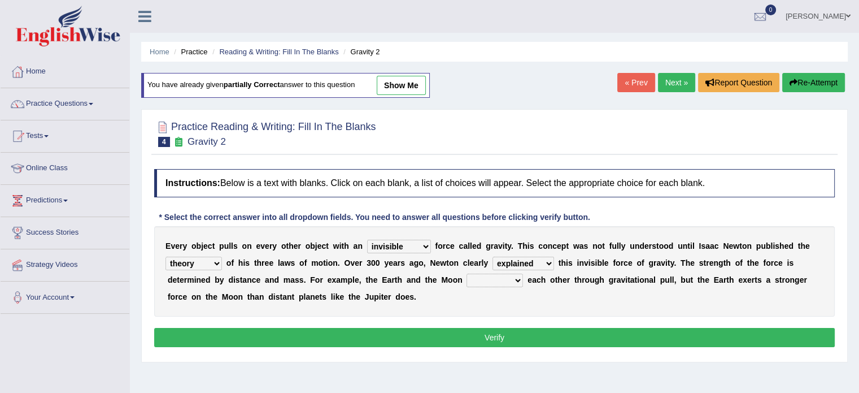
select select "affect"
click at [467, 273] on select "affect spin evade span" at bounding box center [495, 280] width 56 height 14
click at [500, 340] on button "Verify" at bounding box center [494, 337] width 681 height 19
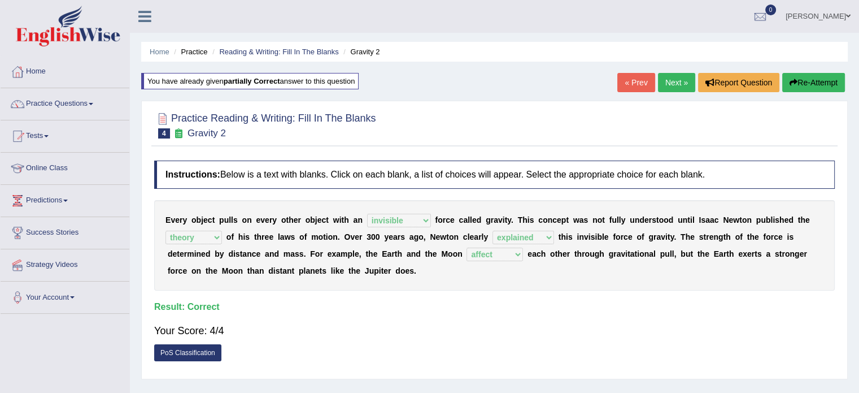
click at [669, 81] on link "Next »" at bounding box center [676, 82] width 37 height 19
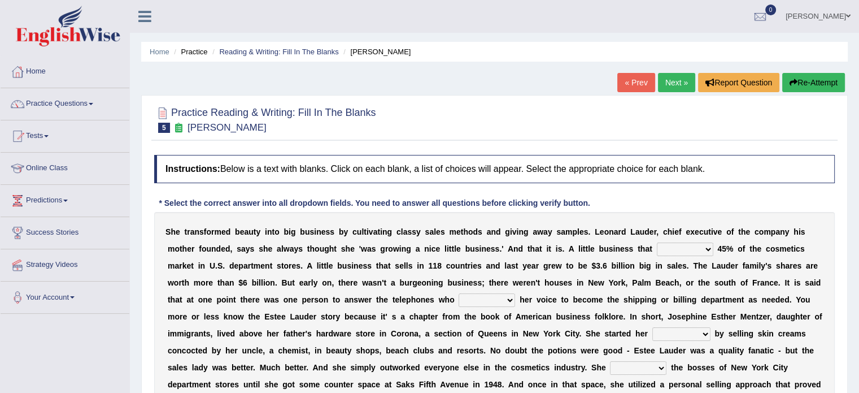
click at [679, 79] on link "Next »" at bounding box center [676, 82] width 37 height 19
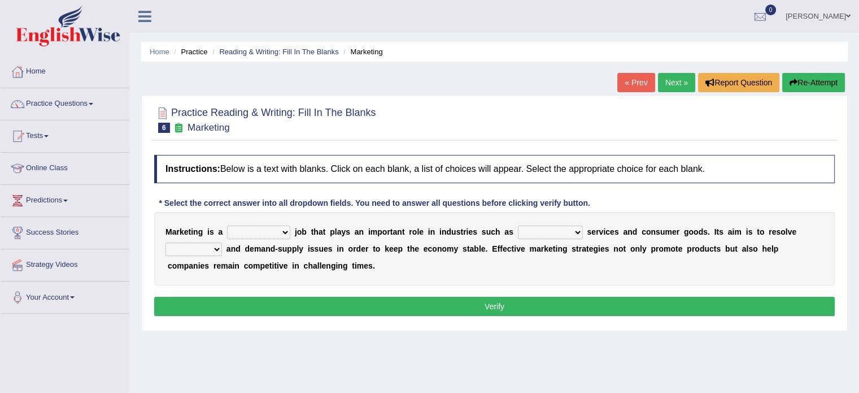
click at [285, 228] on select "professional flexible parochial descriptive" at bounding box center [258, 232] width 63 height 14
select select "professional"
click at [227, 225] on select "professional flexible parochial descriptive" at bounding box center [258, 232] width 63 height 14
click at [286, 234] on select "professional flexible parochial descriptive" at bounding box center [258, 232] width 63 height 14
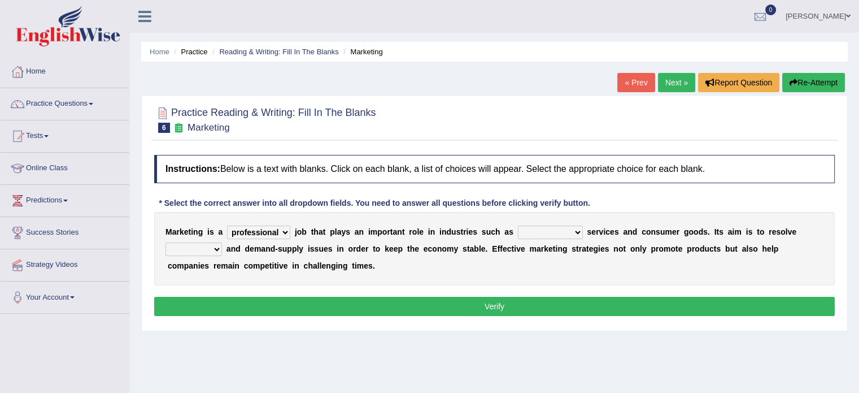
click at [533, 228] on select "civil financial conventional foremost" at bounding box center [550, 232] width 65 height 14
select select "financial"
click at [518, 225] on select "civil financial conventional foremost" at bounding box center [550, 232] width 65 height 14
click at [196, 251] on select "imbalance excess symmetry budget" at bounding box center [193, 249] width 56 height 14
select select "budget"
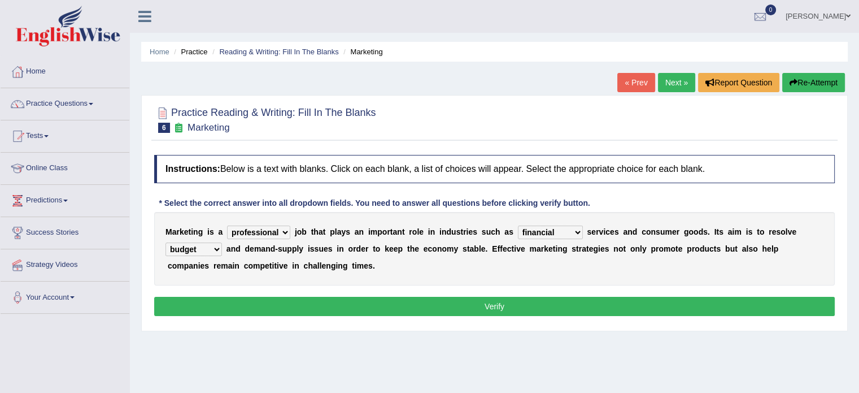
click at [165, 242] on select "imbalance excess symmetry budget" at bounding box center [193, 249] width 56 height 14
click at [577, 308] on button "Verify" at bounding box center [494, 306] width 681 height 19
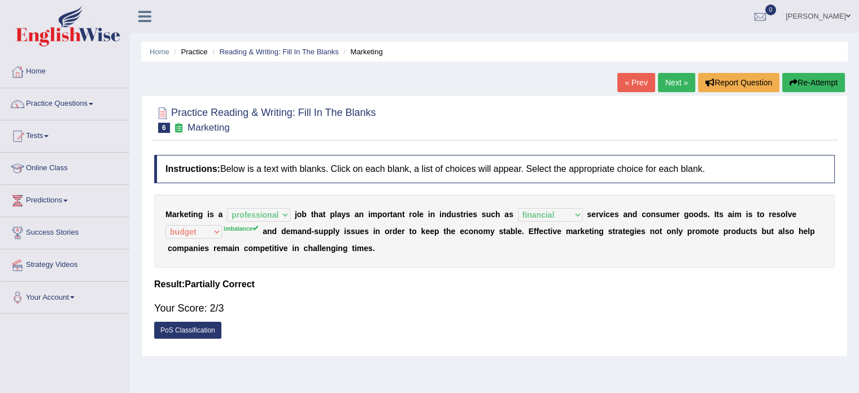
click at [672, 82] on link "Next »" at bounding box center [676, 82] width 37 height 19
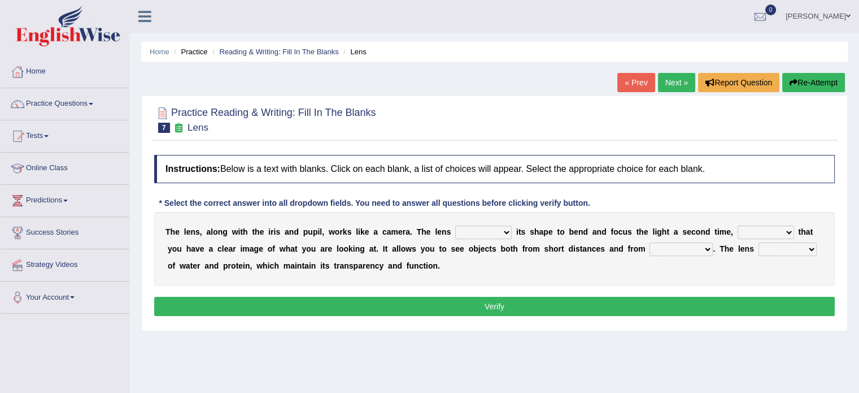
click at [477, 234] on select "adjusts shows selects presents" at bounding box center [483, 232] width 56 height 14
select select "adjusts"
click at [455, 225] on select "adjusts shows selects presents" at bounding box center [483, 232] width 56 height 14
click at [788, 228] on select "ensures to ensure ensure ensured" at bounding box center [766, 232] width 56 height 14
select select "ensures"
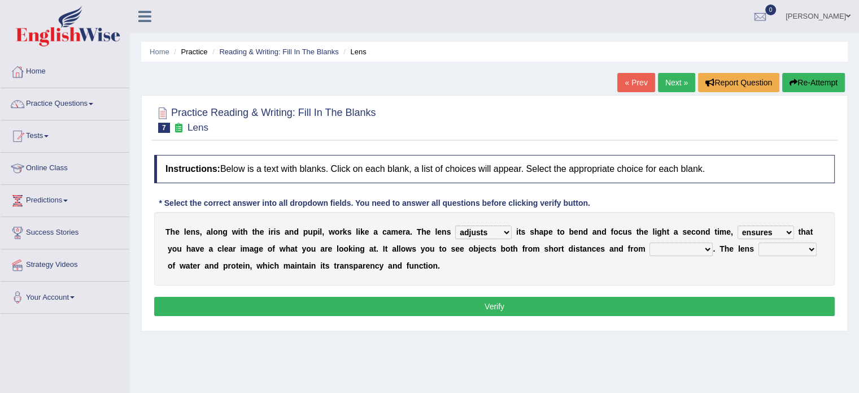
click at [738, 225] on select "ensures to ensure ensure ensured" at bounding box center [766, 232] width 56 height 14
click at [660, 248] on select "far away in between further apart all along" at bounding box center [681, 249] width 63 height 14
click at [650, 242] on select "far away in between further apart all along" at bounding box center [681, 249] width 63 height 14
click at [708, 252] on select "far away in between further apart all along" at bounding box center [681, 249] width 63 height 14
click at [650, 242] on select "far away in between further apart all along" at bounding box center [681, 249] width 63 height 14
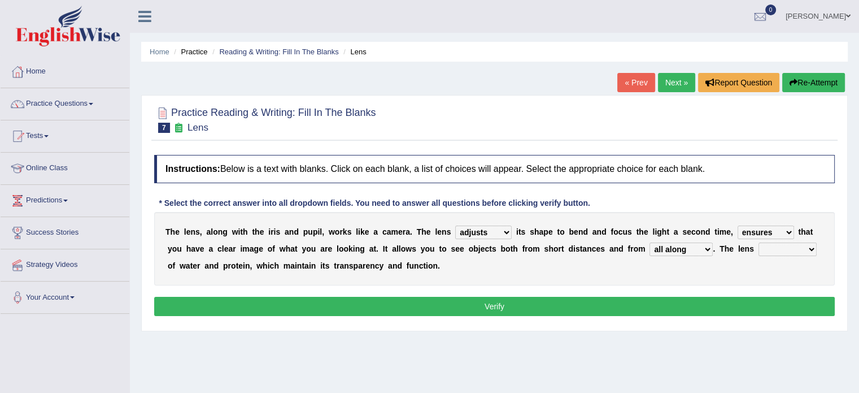
click at [700, 249] on select "far away in between further apart all along" at bounding box center [681, 249] width 63 height 14
select select "further apart"
click at [650, 242] on select "far away in between further apart all along" at bounding box center [681, 249] width 63 height 14
click at [786, 248] on select "constitutes comprises composes consists" at bounding box center [788, 249] width 58 height 14
select select "consists"
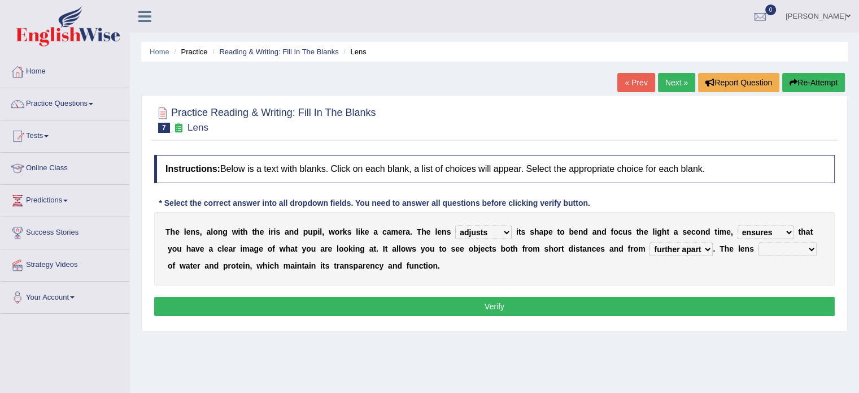
click at [759, 242] on select "constitutes comprises composes consists" at bounding box center [788, 249] width 58 height 14
click at [735, 304] on button "Verify" at bounding box center [494, 306] width 681 height 19
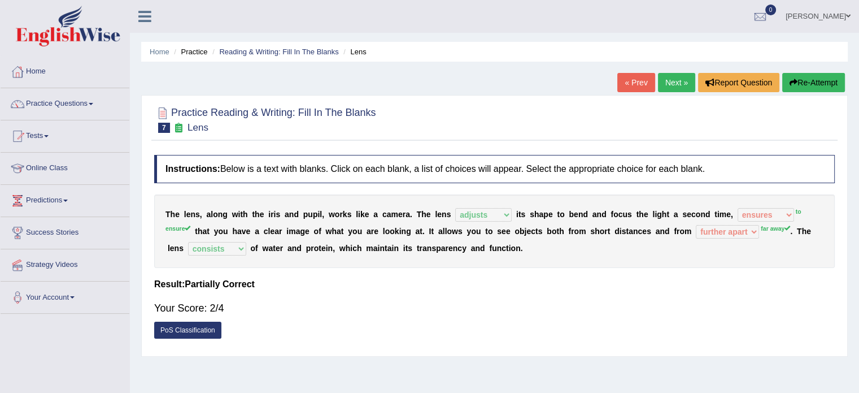
click at [803, 79] on button "Re-Attempt" at bounding box center [813, 82] width 63 height 19
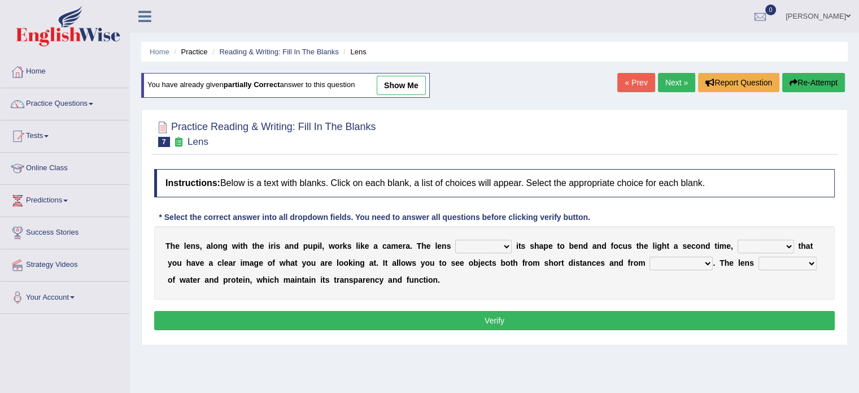
click at [473, 247] on select "adjusts shows selects presents" at bounding box center [483, 246] width 56 height 14
click at [455, 239] on select "adjusts shows selects presents" at bounding box center [483, 246] width 56 height 14
click at [495, 245] on select "adjusts shows selects presents" at bounding box center [483, 246] width 56 height 14
select select "adjusts"
click at [455, 239] on select "adjusts shows selects presents" at bounding box center [483, 246] width 56 height 14
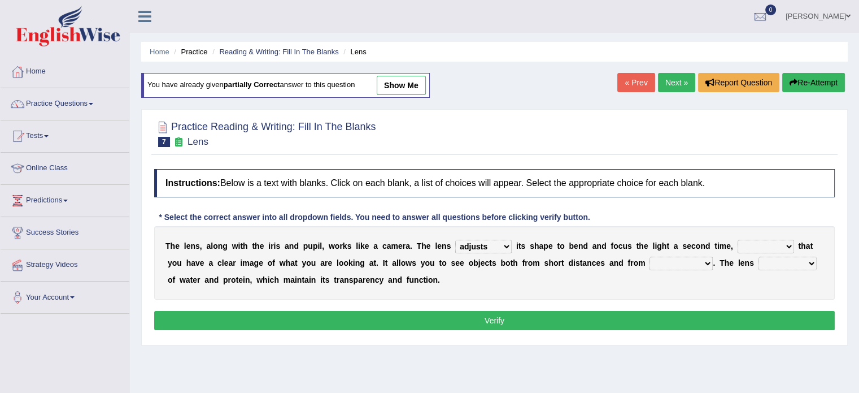
click at [787, 239] on select "ensures to ensure ensure ensured" at bounding box center [766, 246] width 56 height 14
select select "ensure"
click at [738, 239] on select "ensures to ensure ensure ensured" at bounding box center [766, 246] width 56 height 14
click at [681, 262] on select "far away in between further apart all along" at bounding box center [681, 263] width 63 height 14
select select "far away"
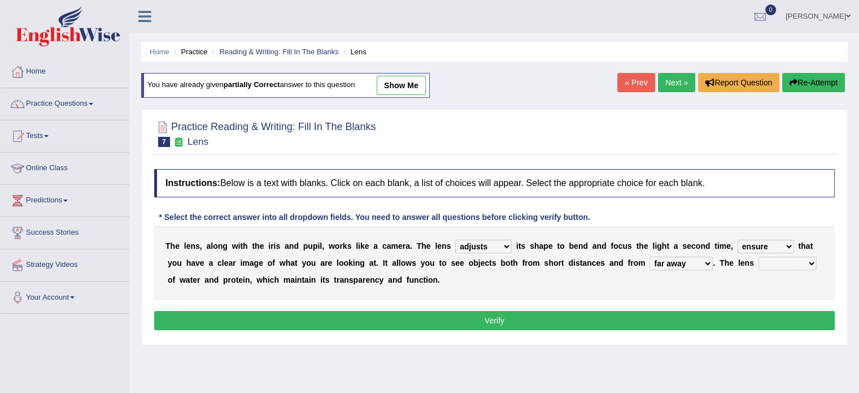
click at [650, 256] on select "far away in between further apart all along" at bounding box center [681, 263] width 63 height 14
click at [770, 264] on select "constitutes comprises composes consists" at bounding box center [788, 263] width 58 height 14
select select "consists"
click at [759, 256] on select "constitutes comprises composes consists" at bounding box center [788, 263] width 58 height 14
click at [645, 317] on button "Verify" at bounding box center [494, 320] width 681 height 19
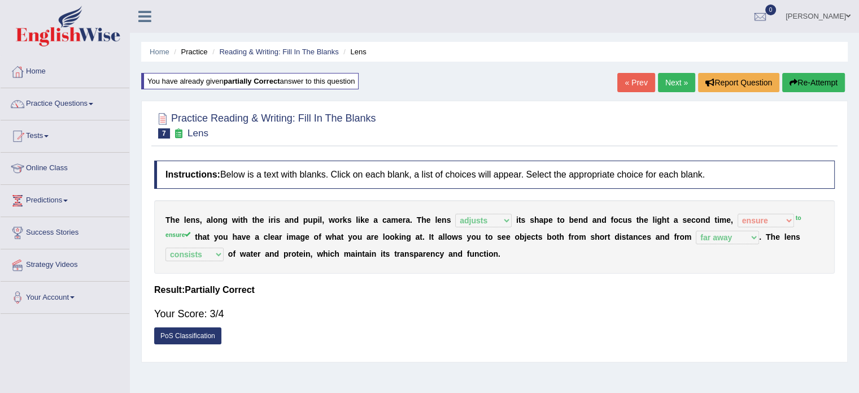
click at [809, 81] on button "Re-Attempt" at bounding box center [813, 82] width 63 height 19
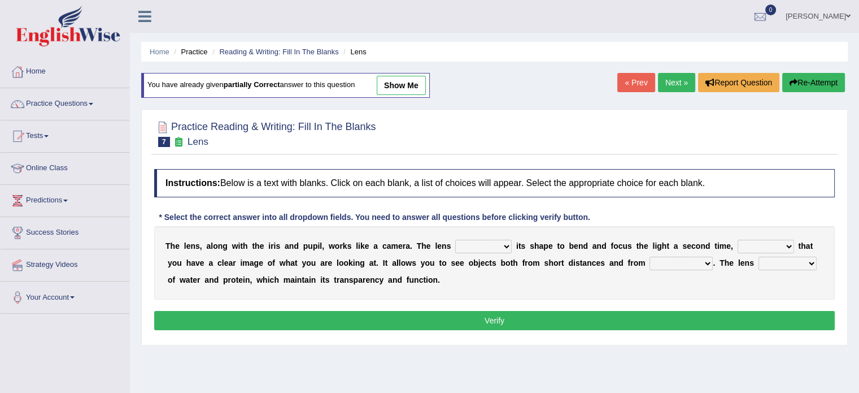
click at [752, 237] on div "T h e l e n s , a l o n g w i t h t h e i r i s a n d p u p i l , w o r k s l i…" at bounding box center [494, 262] width 681 height 73
click at [752, 242] on select "ensures to ensure ensure ensured" at bounding box center [766, 246] width 56 height 14
select select "ensure"
click at [738, 239] on select "ensures to ensure ensure ensured" at bounding box center [766, 246] width 56 height 14
click at [465, 246] on select "adjusts shows selects presents" at bounding box center [483, 246] width 56 height 14
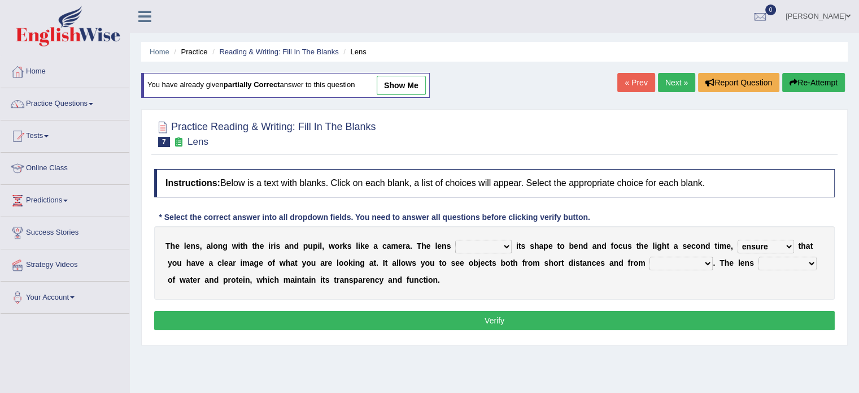
select select "adjusts"
click at [455, 239] on select "adjusts shows selects presents" at bounding box center [483, 246] width 56 height 14
click at [673, 262] on select "far away in between further apart all along" at bounding box center [681, 263] width 63 height 14
select select "far away"
click at [650, 256] on select "far away in between further apart all along" at bounding box center [681, 263] width 63 height 14
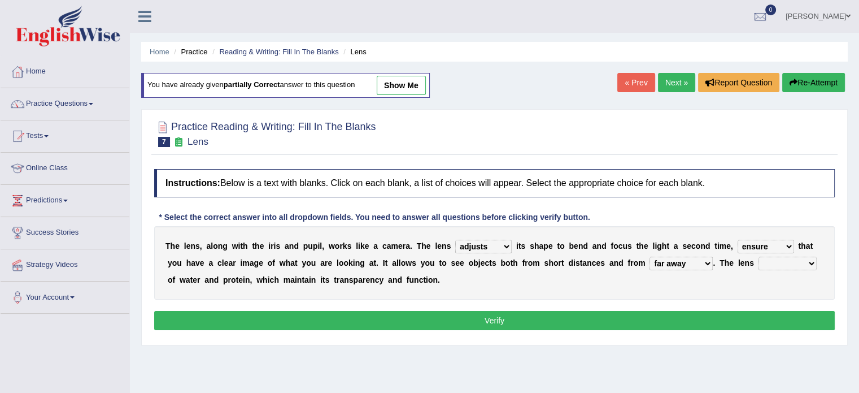
click at [793, 259] on select "constitutes comprises composes consists" at bounding box center [788, 263] width 58 height 14
select select "consists"
click at [759, 256] on select "constitutes comprises composes consists" at bounding box center [788, 263] width 58 height 14
click at [772, 311] on button "Verify" at bounding box center [494, 320] width 681 height 19
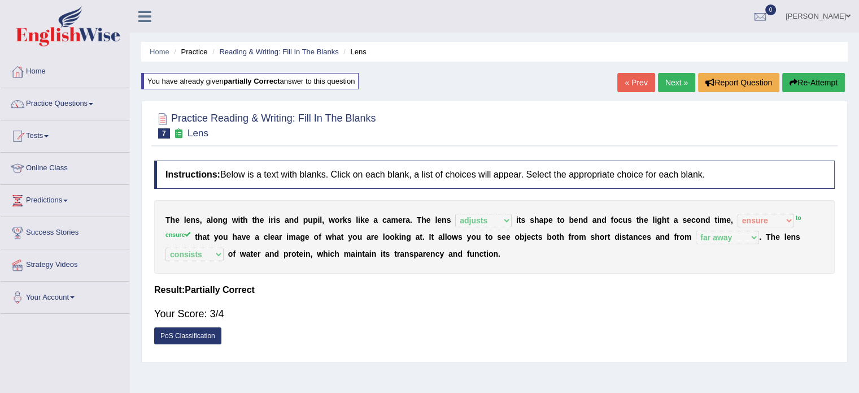
click at [671, 83] on link "Next »" at bounding box center [676, 82] width 37 height 19
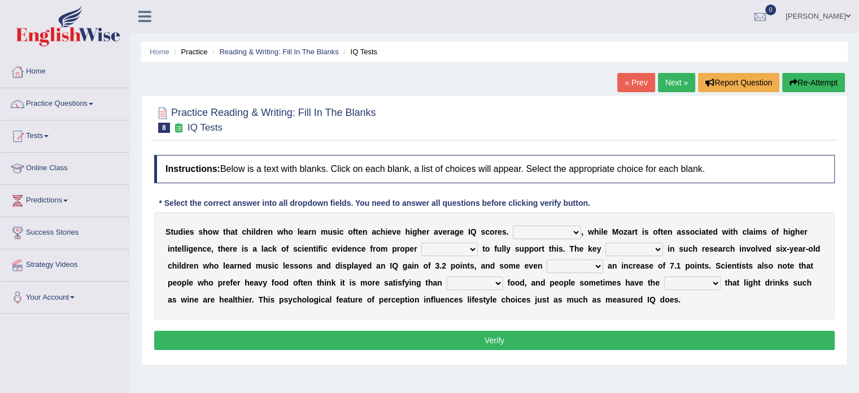
click at [534, 232] on select "However Therefore Consequently While" at bounding box center [547, 232] width 68 height 14
click at [513, 225] on select "However Therefore Consequently While" at bounding box center [547, 232] width 68 height 14
click at [569, 230] on select "However Therefore Consequently While" at bounding box center [547, 232] width 68 height 14
click at [513, 225] on select "However Therefore Consequently While" at bounding box center [547, 232] width 68 height 14
click at [577, 229] on select "However Therefore Consequently While" at bounding box center [547, 232] width 68 height 14
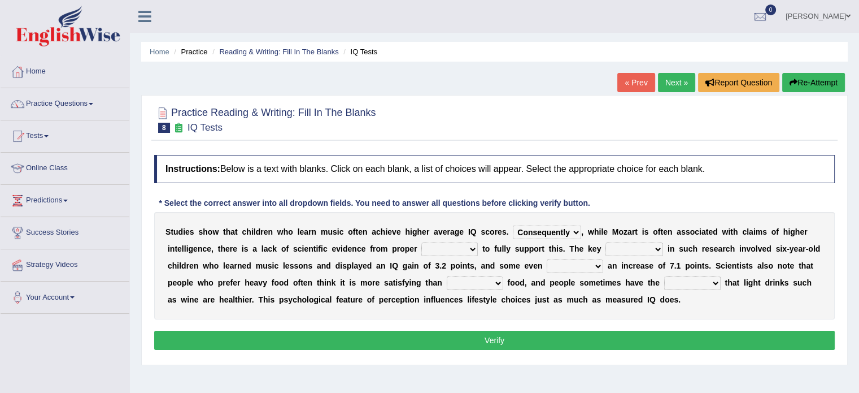
select select "However"
click at [513, 225] on select "However Therefore Consequently While" at bounding box center [547, 232] width 68 height 14
click at [432, 246] on select "test tests testing tested" at bounding box center [449, 249] width 56 height 14
select select "test"
click at [421, 242] on select "test tests testing tested" at bounding box center [449, 249] width 56 height 14
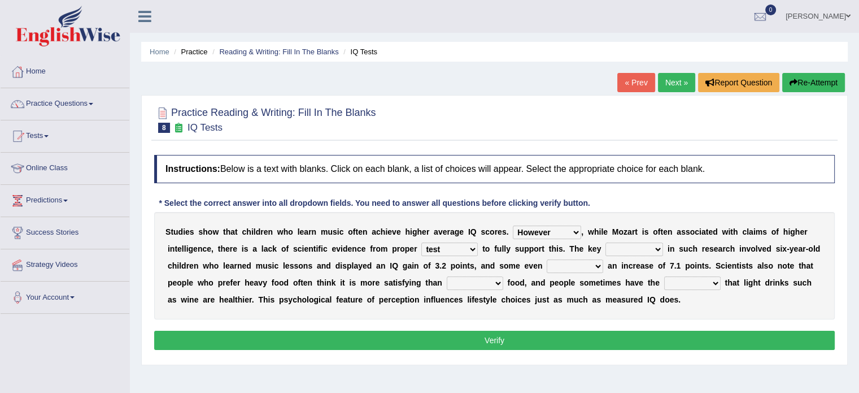
click at [625, 248] on select "process goal implication odd" at bounding box center [634, 249] width 58 height 14
click at [605, 242] on select "process goal implication odd" at bounding box center [634, 249] width 58 height 14
click at [647, 244] on select "process goal implication odd" at bounding box center [634, 249] width 58 height 14
select select "process"
click at [605, 242] on select "process goal implication odd" at bounding box center [634, 249] width 58 height 14
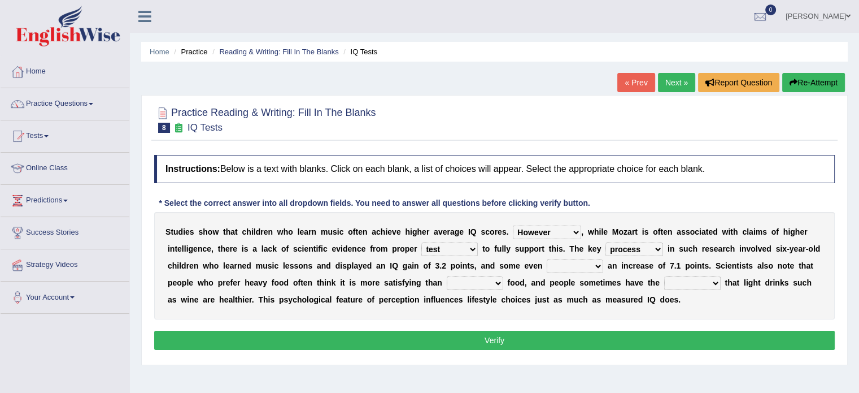
click at [577, 264] on select "exhibited taught learned threatened" at bounding box center [575, 266] width 56 height 14
click at [547, 259] on select "exhibited taught learned threatened" at bounding box center [575, 266] width 56 height 14
click at [596, 264] on select "exhibited taught learned threatened" at bounding box center [575, 266] width 56 height 14
click at [547, 259] on select "exhibited taught learned threatened" at bounding box center [575, 266] width 56 height 14
click at [579, 263] on select "exhibited taught learned threatened" at bounding box center [575, 266] width 56 height 14
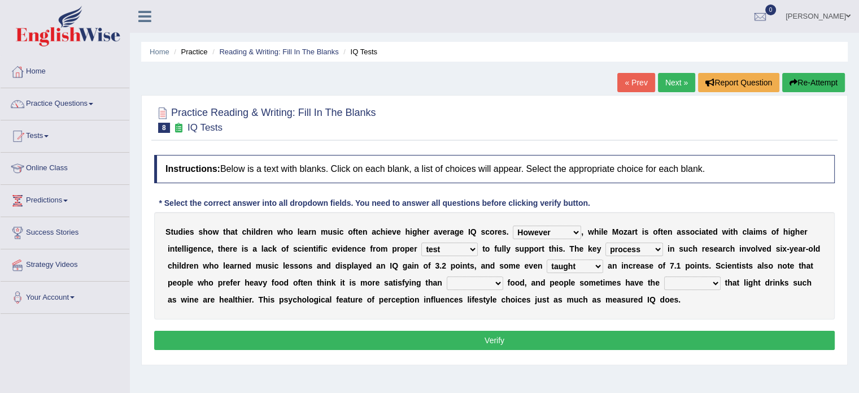
click at [547, 259] on select "exhibited taught learned threatened" at bounding box center [575, 266] width 56 height 14
click at [589, 264] on select "exhibited taught learned threatened" at bounding box center [575, 266] width 56 height 14
select select "learned"
click at [547, 259] on select "exhibited taught learned threatened" at bounding box center [575, 266] width 56 height 14
click at [460, 282] on select "choosy lighter cushiony spooky" at bounding box center [475, 283] width 56 height 14
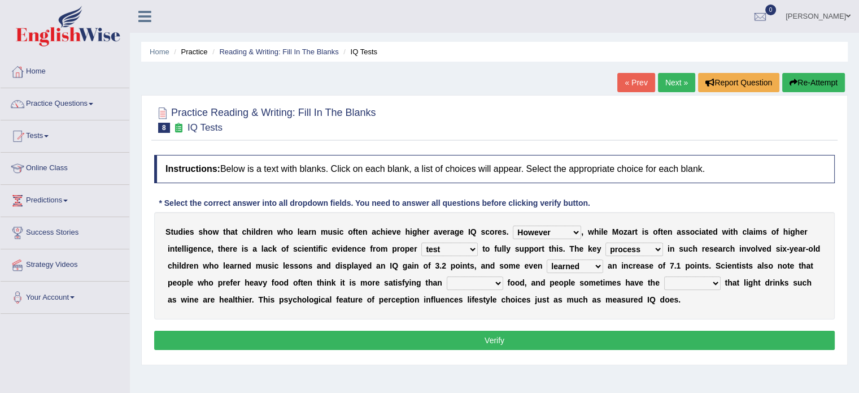
select select "lighter"
click at [447, 276] on select "choosy lighter cushiony spooky" at bounding box center [475, 283] width 56 height 14
click at [677, 280] on select "illusion sight anecdote intention" at bounding box center [692, 283] width 56 height 14
select select "illusion"
click at [664, 276] on select "illusion sight anecdote intention" at bounding box center [692, 283] width 56 height 14
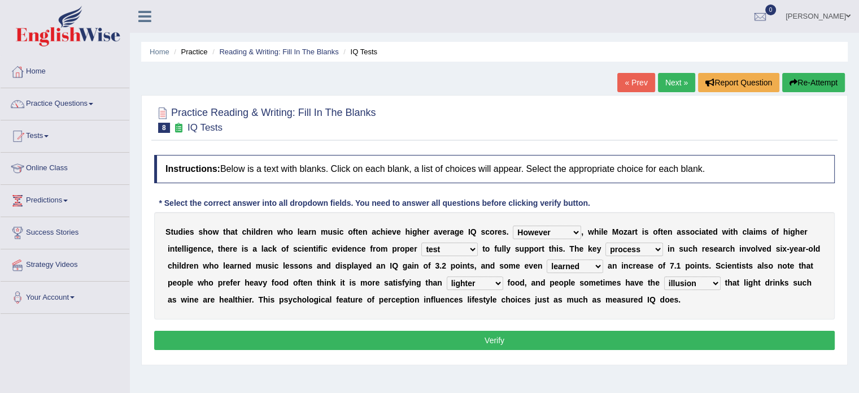
click at [656, 346] on button "Verify" at bounding box center [494, 339] width 681 height 19
